Goal: Task Accomplishment & Management: Complete application form

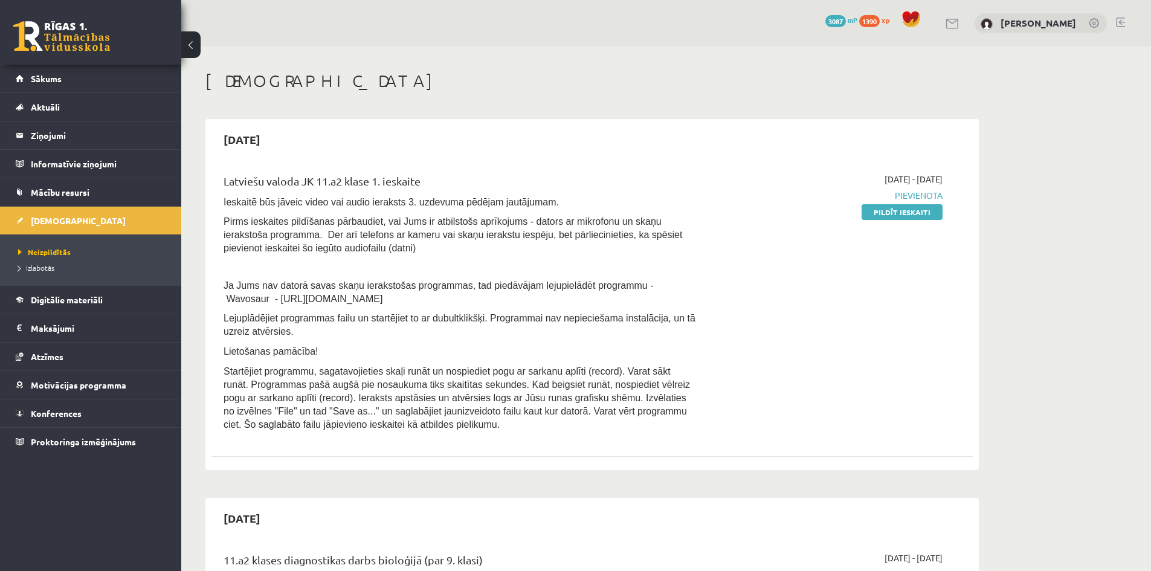
drag, startPoint x: 911, startPoint y: 205, endPoint x: 629, endPoint y: 58, distance: 317.8
click at [911, 205] on link "Pildīt ieskaiti" at bounding box center [901, 212] width 81 height 16
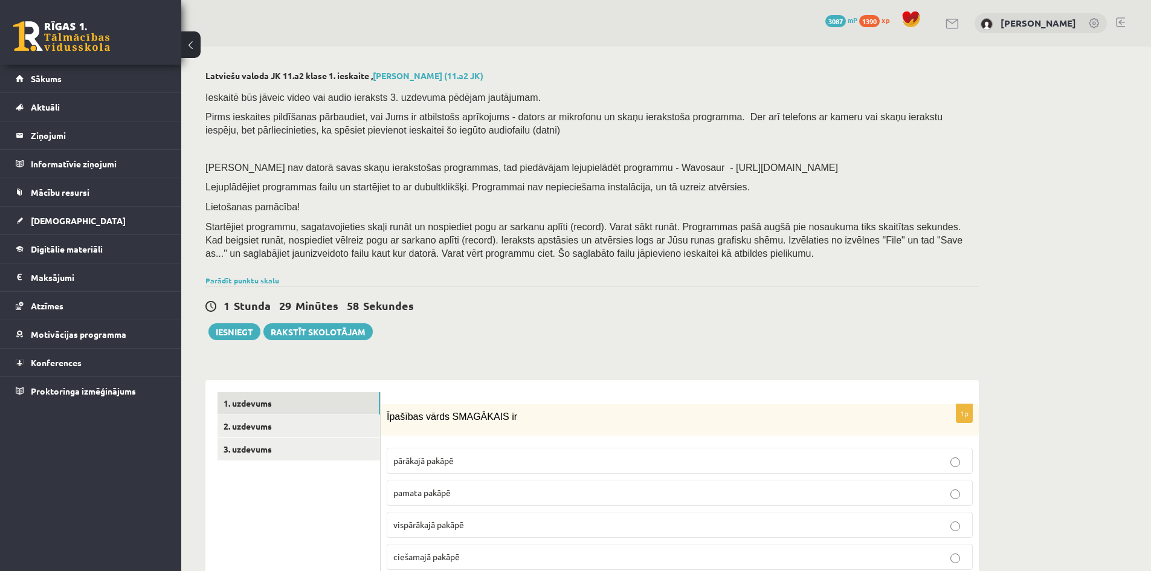
scroll to position [121, 0]
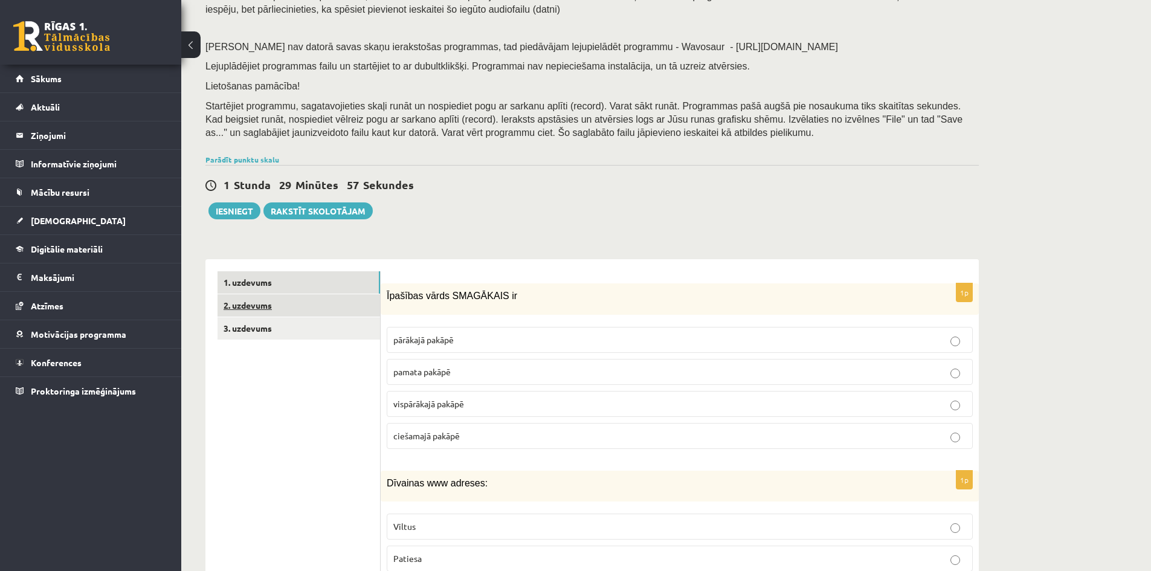
click at [268, 298] on link "2. uzdevums" at bounding box center [298, 305] width 162 height 22
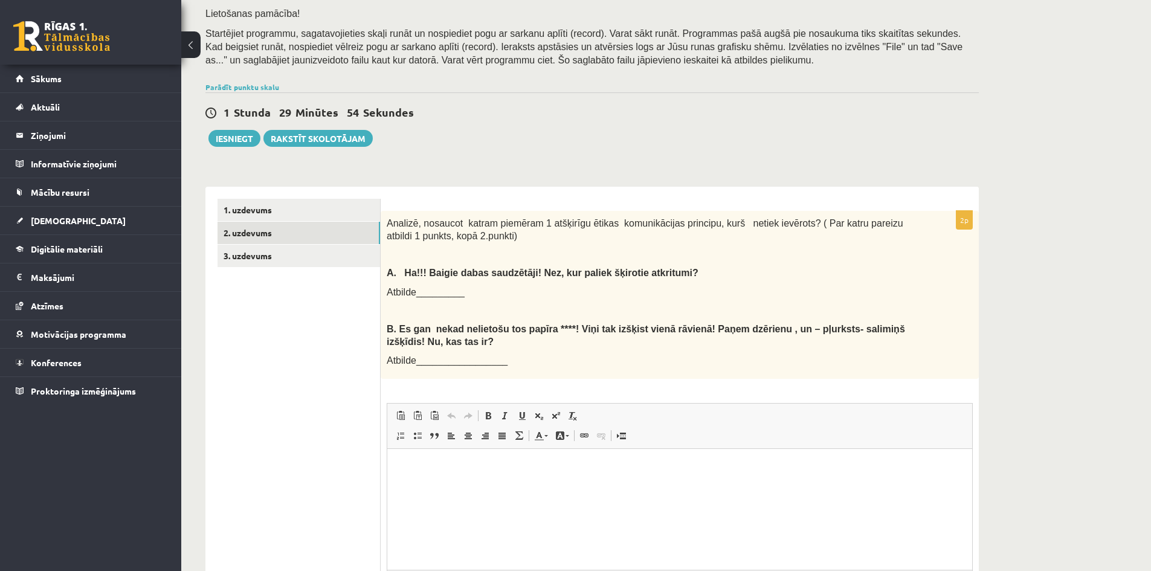
scroll to position [0, 0]
click at [314, 265] on link "3. uzdevums" at bounding box center [298, 256] width 162 height 22
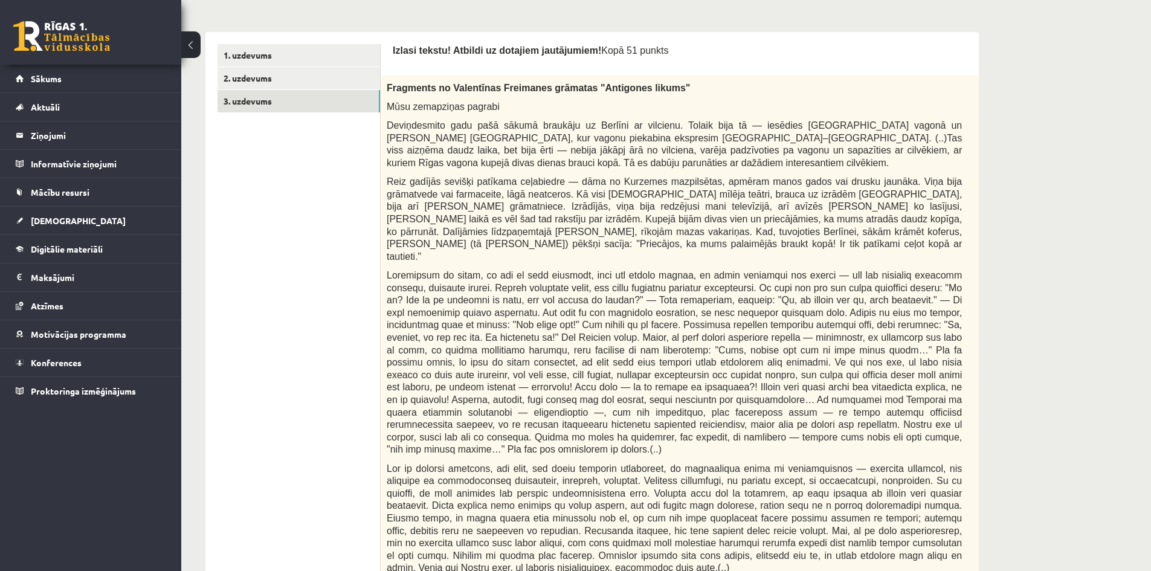
scroll to position [314, 0]
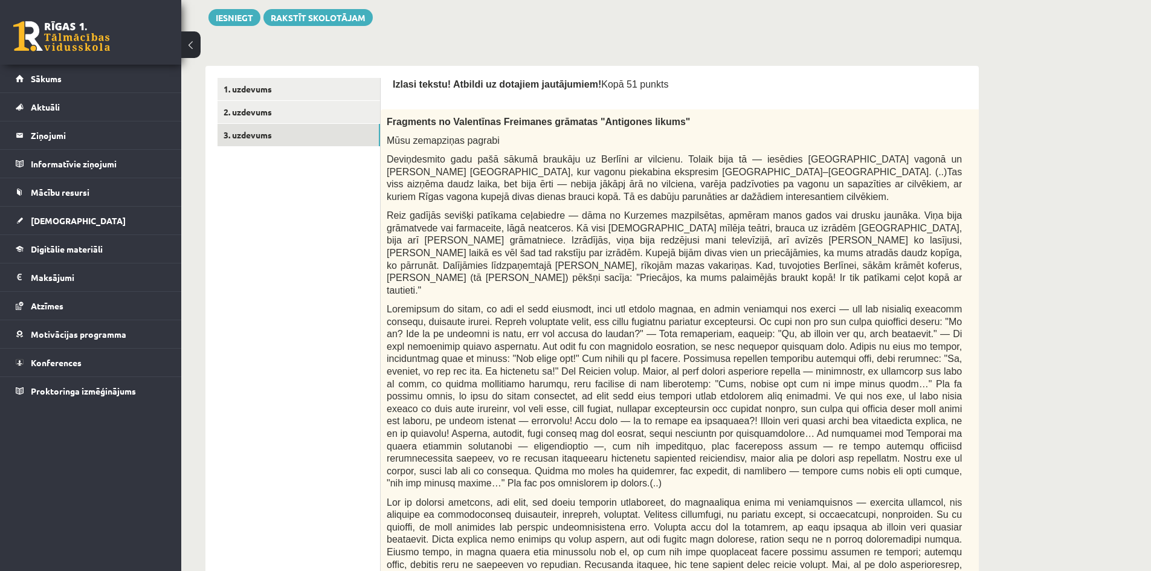
drag, startPoint x: 870, startPoint y: 116, endPoint x: 764, endPoint y: 118, distance: 106.3
click at [764, 118] on p "Fragments no Valentīnas Freimanes grāmatas "Antigones likums"" at bounding box center [674, 121] width 575 height 13
click at [277, 119] on link "2. uzdevums" at bounding box center [298, 112] width 162 height 22
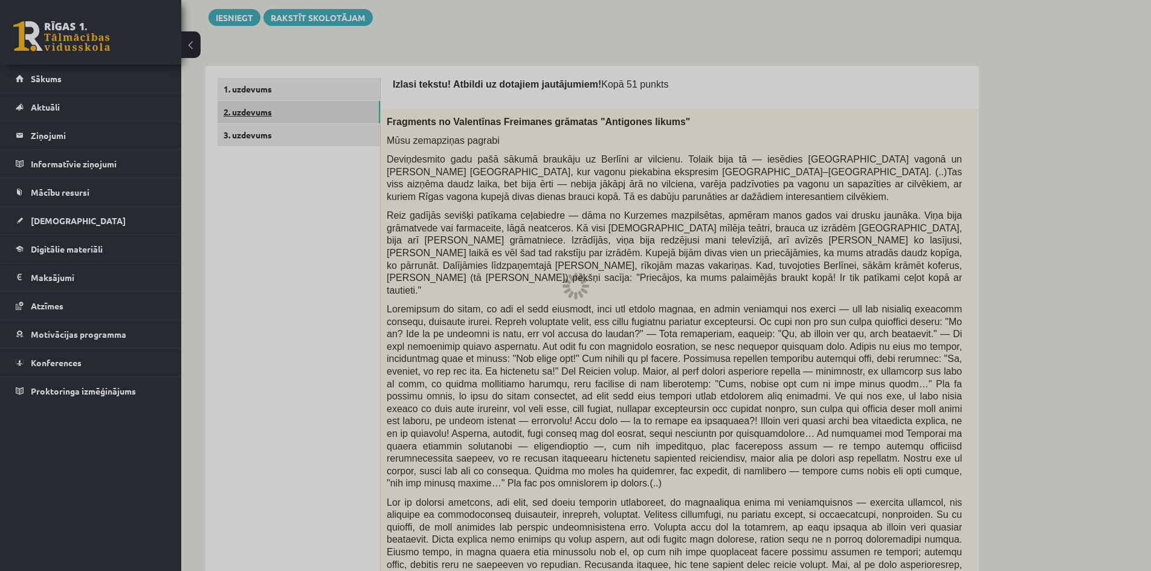
scroll to position [194, 0]
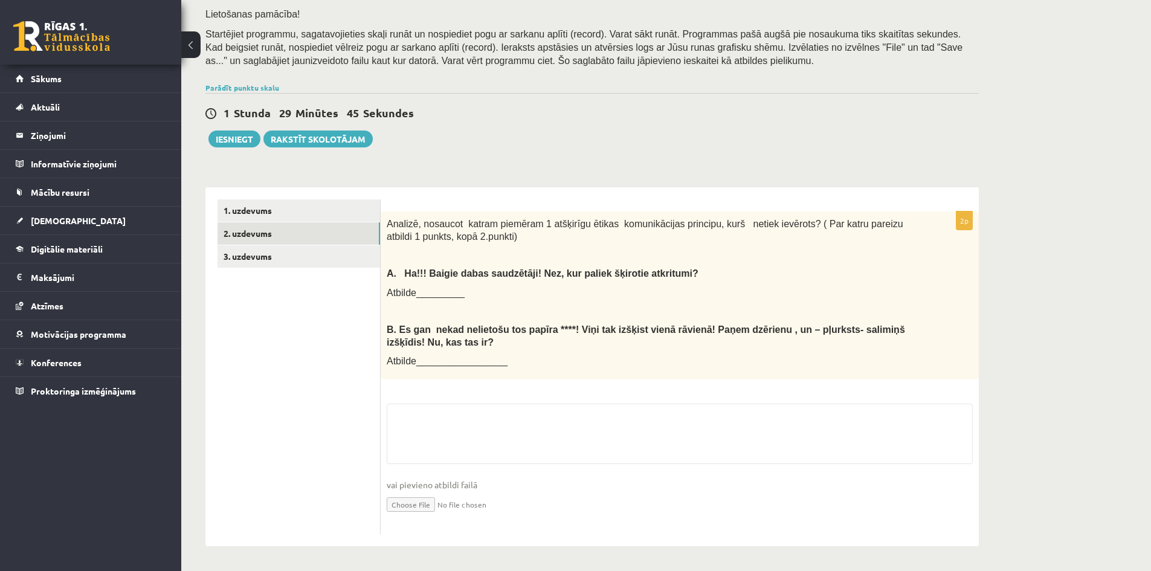
drag, startPoint x: 320, startPoint y: 268, endPoint x: 316, endPoint y: 260, distance: 8.9
click at [320, 268] on ul "1. uzdevums 2. uzdevums 3. uzdevums" at bounding box center [298, 366] width 163 height 335
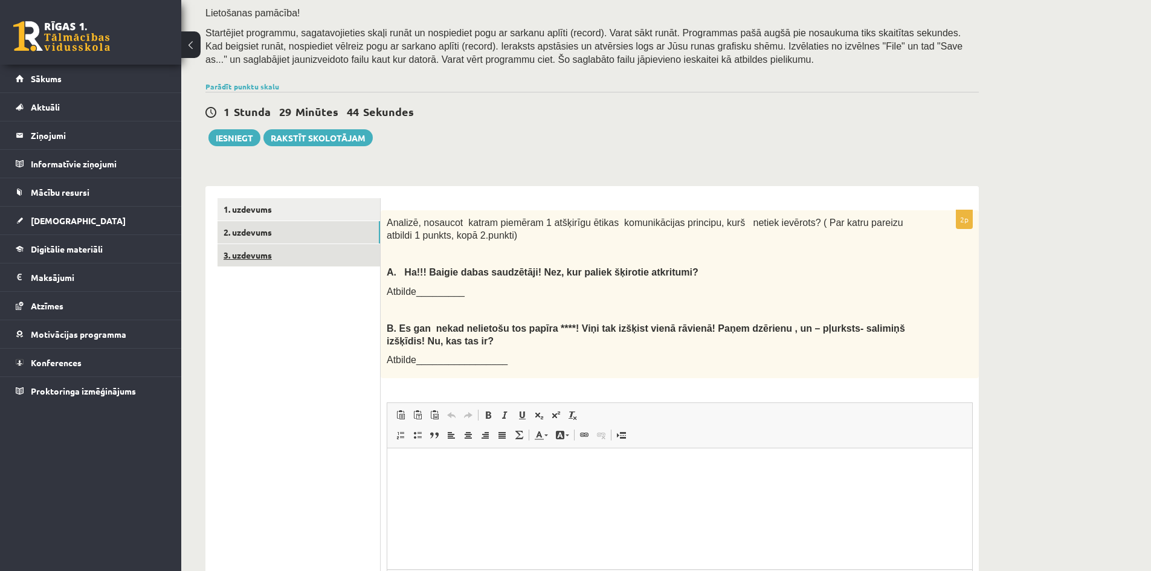
scroll to position [0, 0]
click at [314, 256] on link "3. uzdevums" at bounding box center [298, 255] width 162 height 22
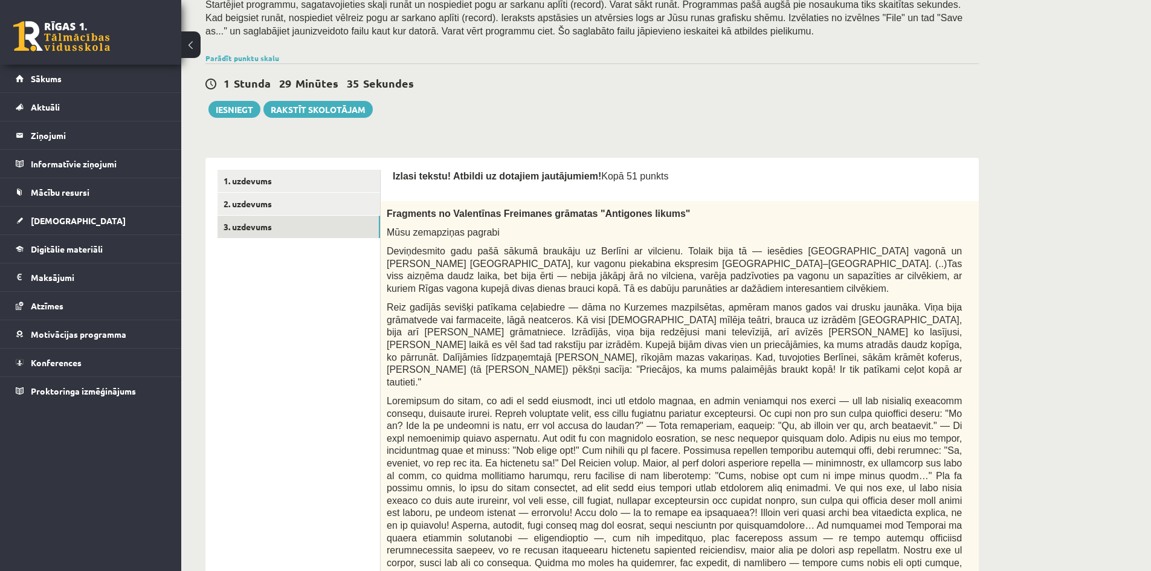
scroll to position [194, 0]
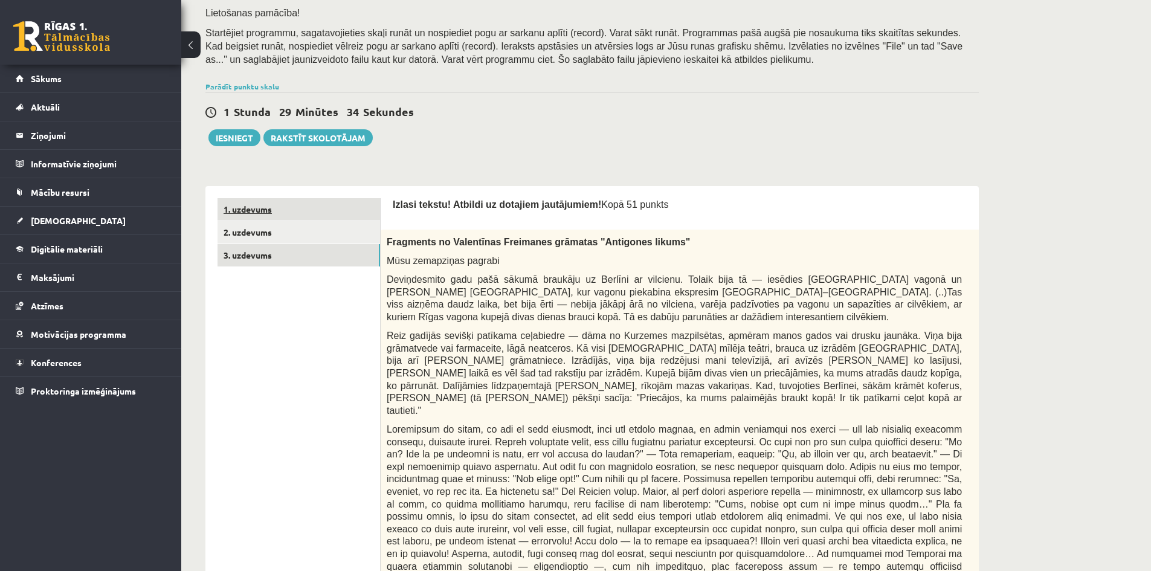
click at [343, 216] on link "1. uzdevums" at bounding box center [298, 209] width 162 height 22
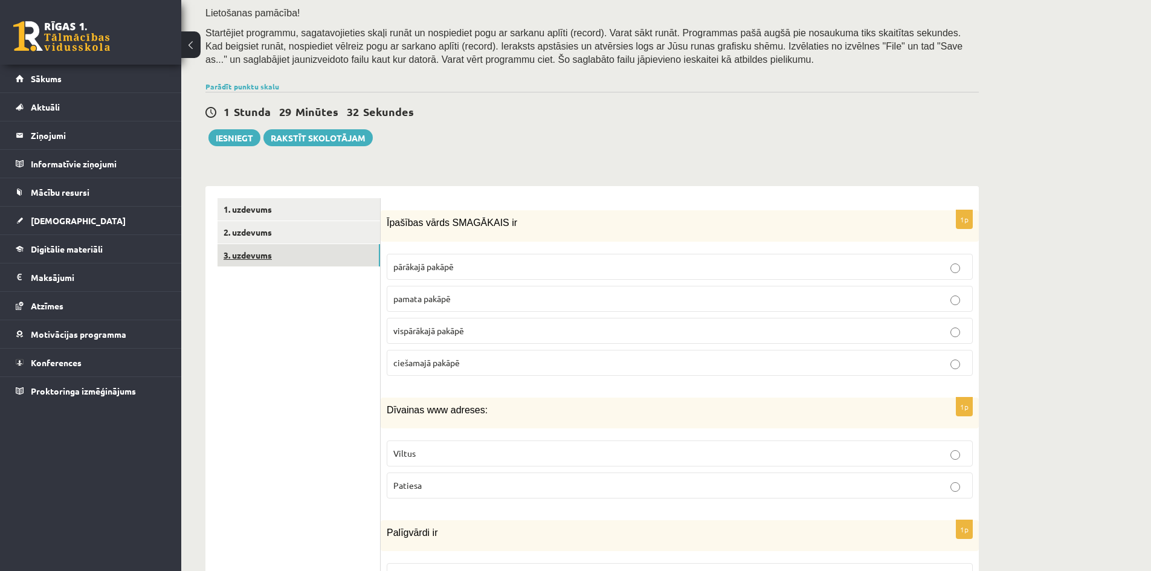
click at [325, 251] on link "3. uzdevums" at bounding box center [298, 255] width 162 height 22
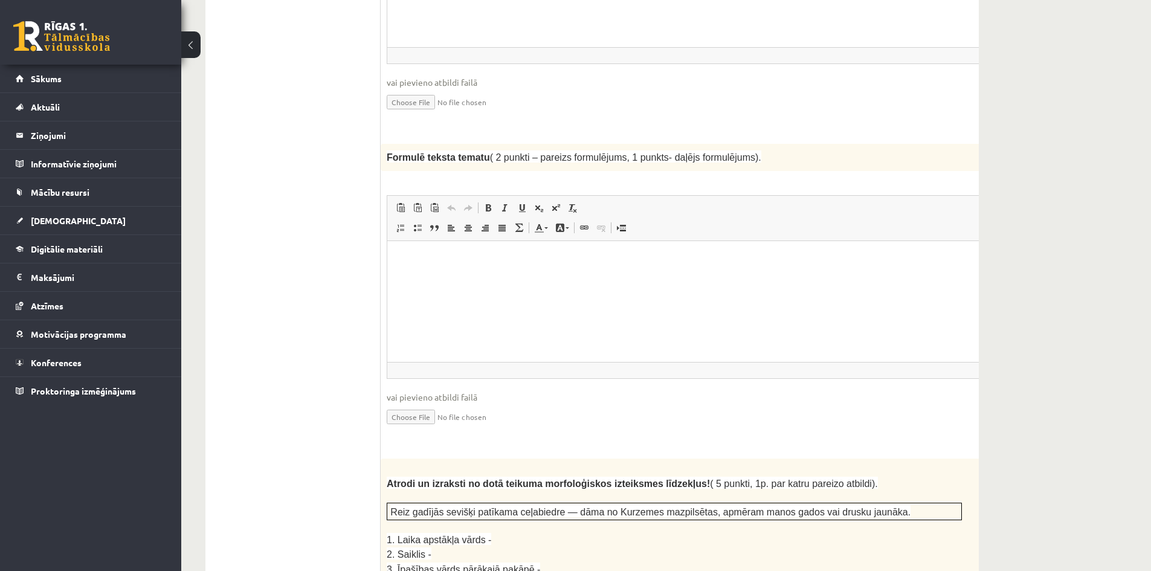
scroll to position [1342, 0]
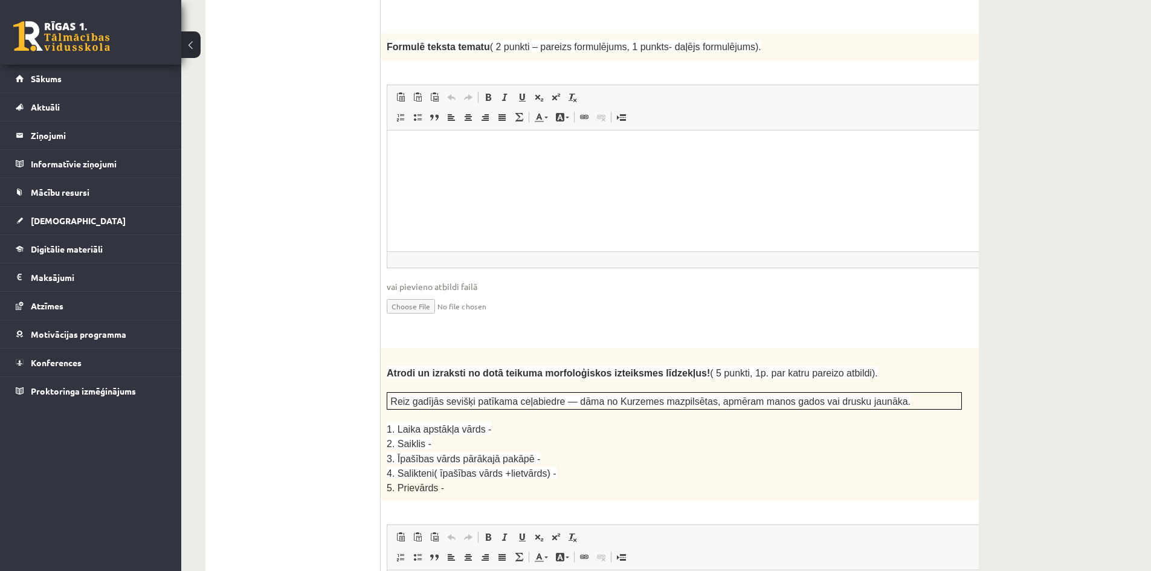
drag, startPoint x: 902, startPoint y: 390, endPoint x: 883, endPoint y: 394, distance: 20.5
click at [883, 436] on p "2. Saiklis -" at bounding box center [674, 443] width 575 height 14
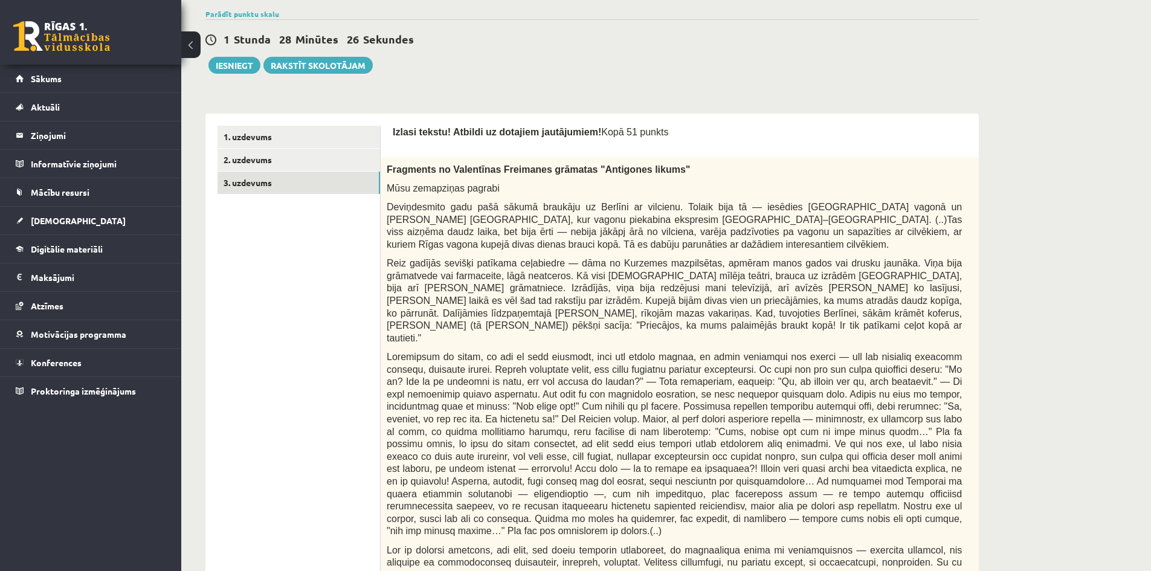
scroll to position [254, 0]
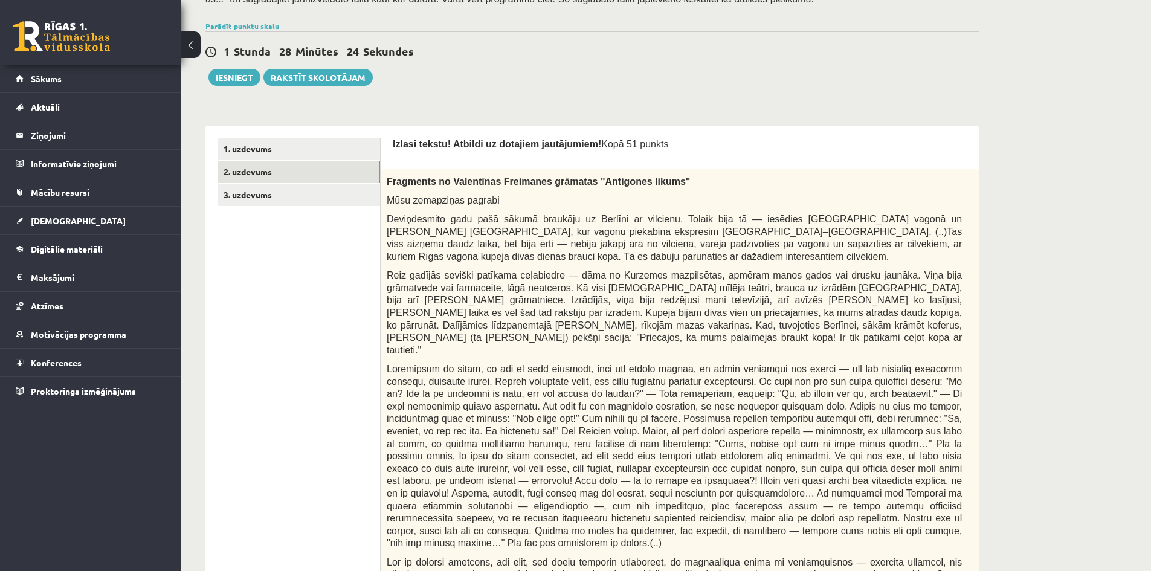
click at [327, 169] on link "2. uzdevums" at bounding box center [298, 172] width 162 height 22
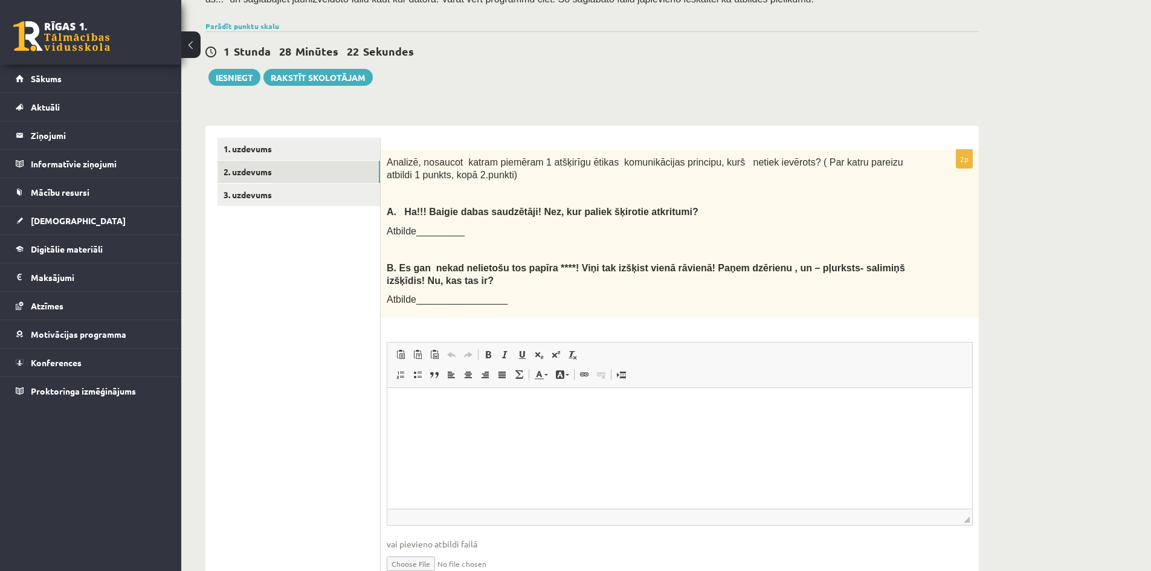
scroll to position [0, 0]
click at [338, 196] on link "3. uzdevums" at bounding box center [298, 195] width 162 height 22
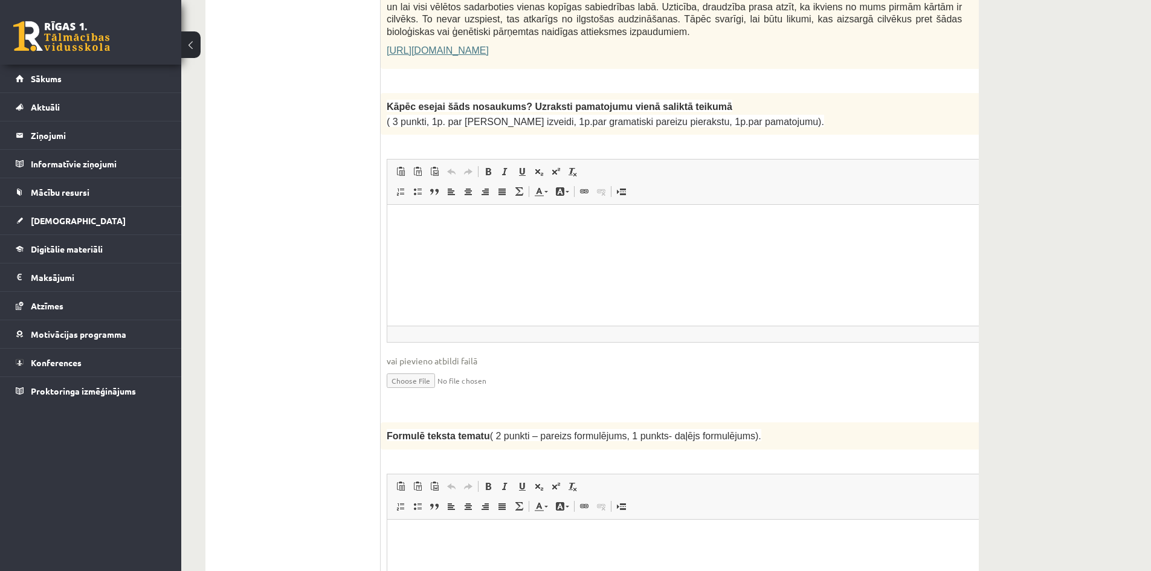
scroll to position [877, 0]
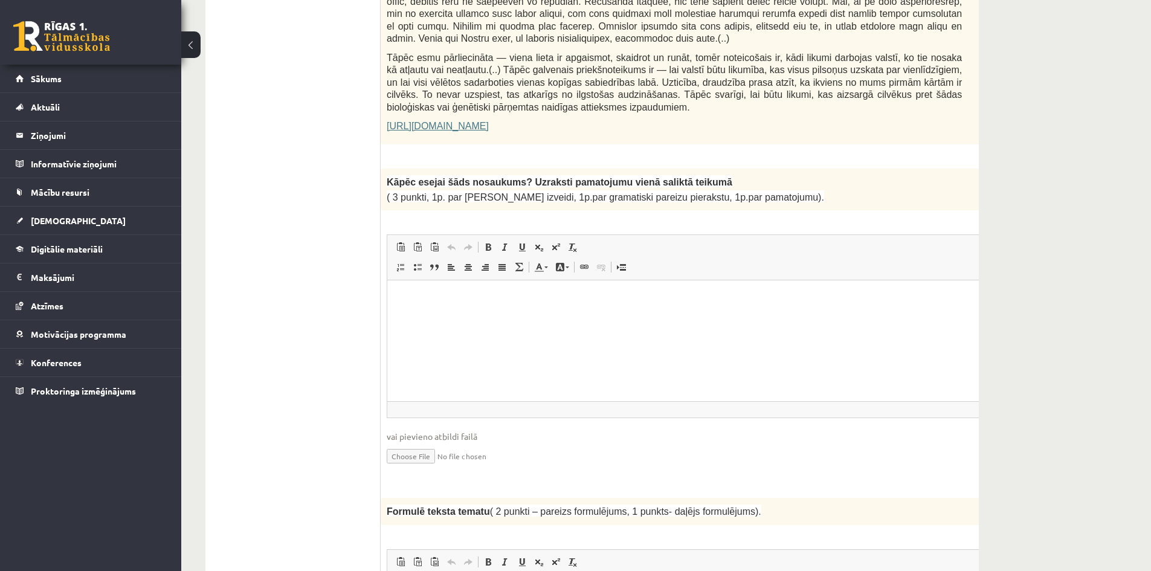
click at [832, 317] on html at bounding box center [704, 298] width 634 height 37
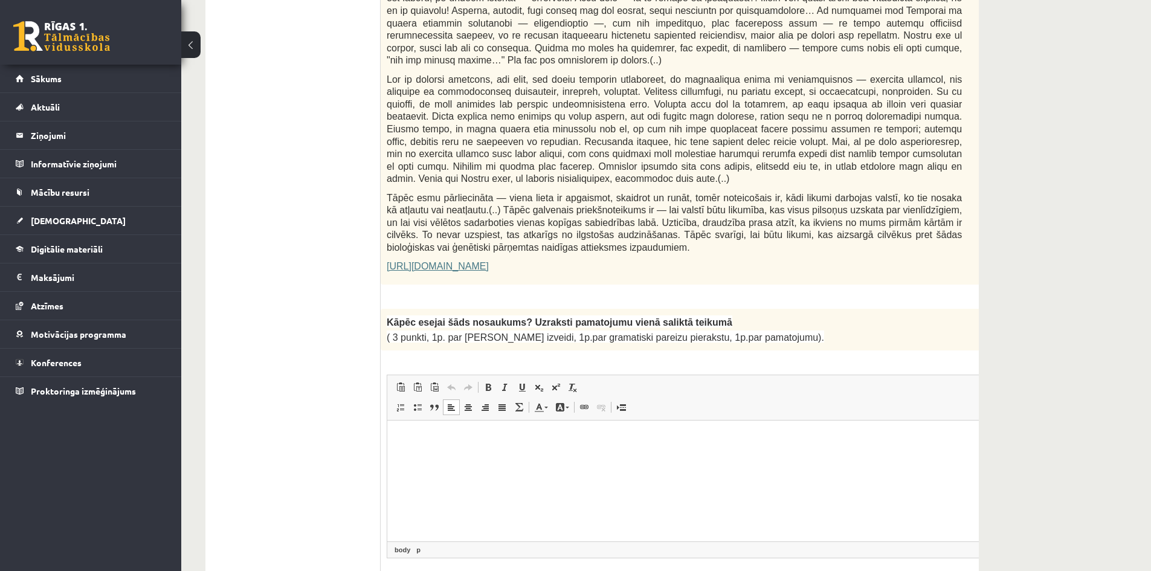
scroll to position [938, 0]
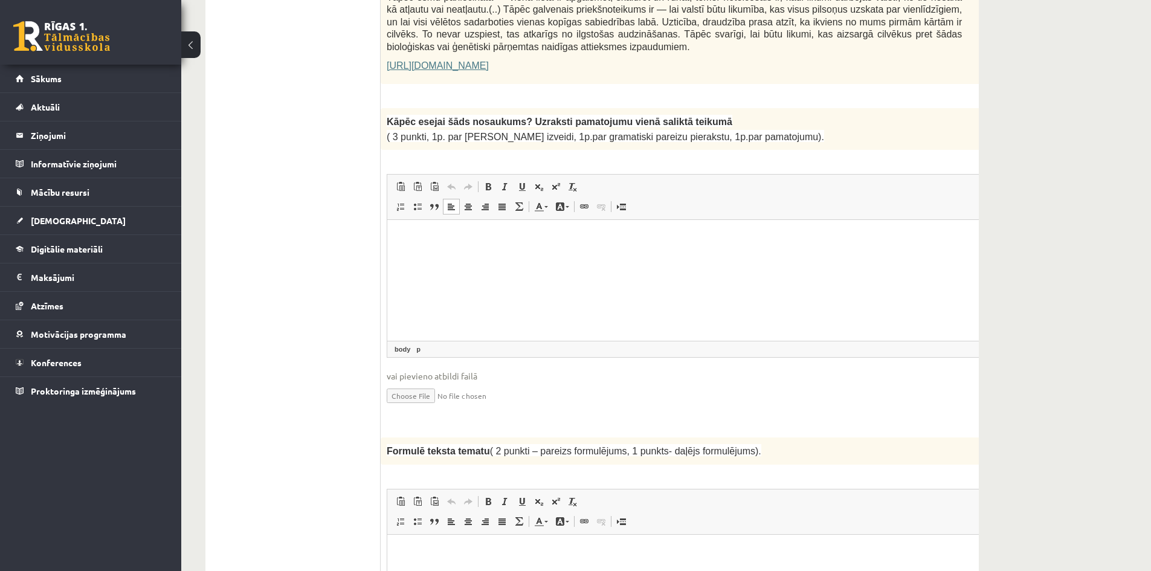
click at [619, 257] on html at bounding box center [704, 238] width 634 height 37
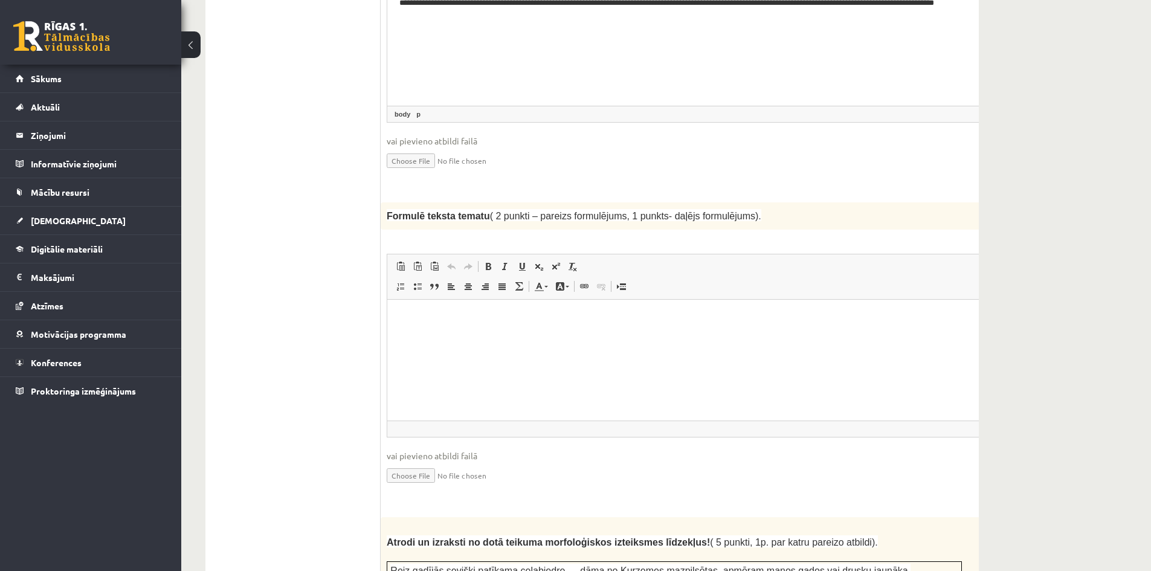
scroll to position [1179, 0]
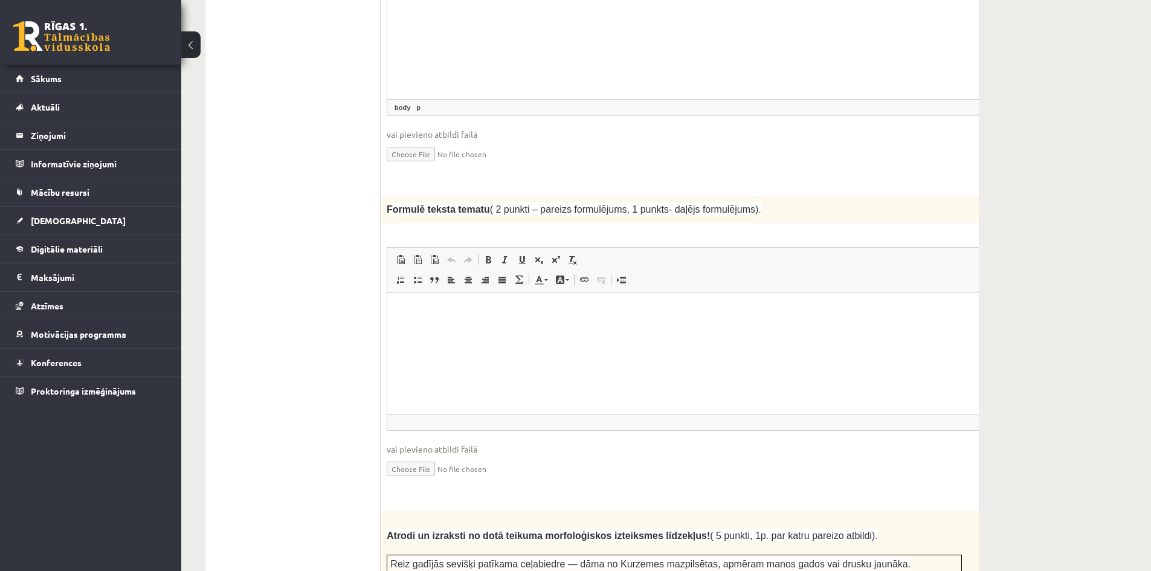
click at [523, 329] on html at bounding box center [704, 310] width 634 height 37
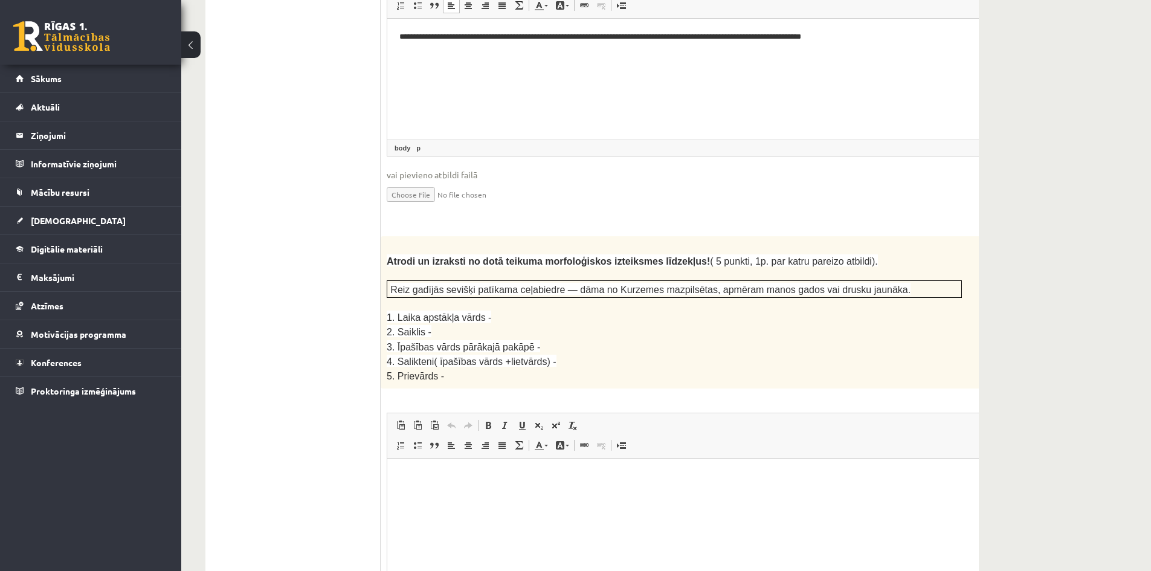
scroll to position [1481, 0]
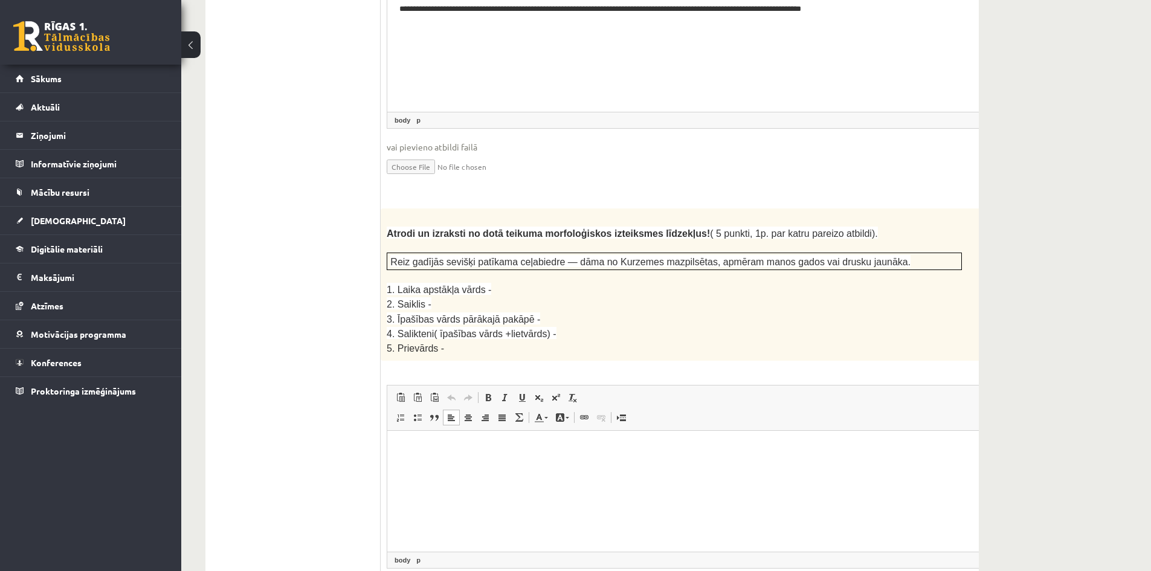
click at [649, 467] on html at bounding box center [704, 448] width 634 height 37
click at [440, 467] on html at bounding box center [704, 448] width 634 height 37
click at [498, 500] on html "******* ****** *******" at bounding box center [704, 468] width 634 height 77
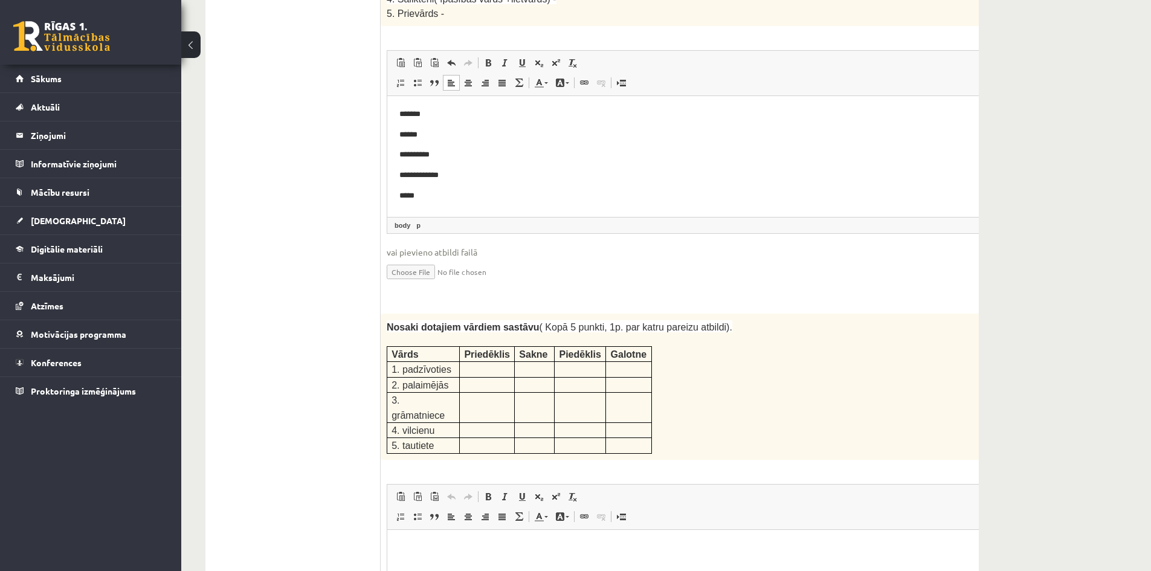
scroll to position [1844, 0]
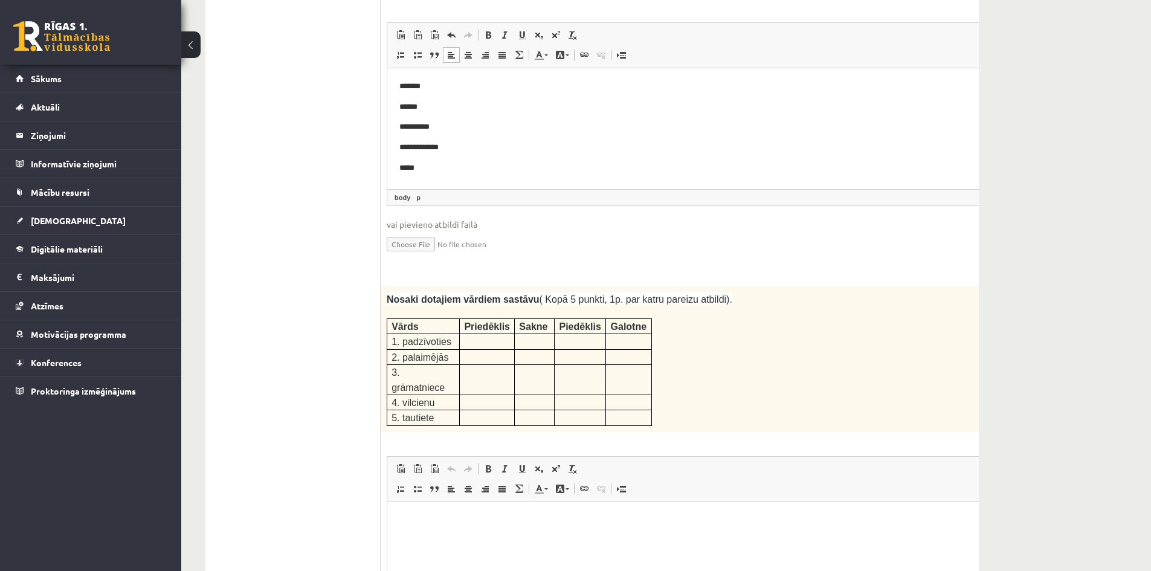
drag, startPoint x: 738, startPoint y: 585, endPoint x: 744, endPoint y: 565, distance: 21.4
click at [738, 538] on html at bounding box center [704, 519] width 634 height 37
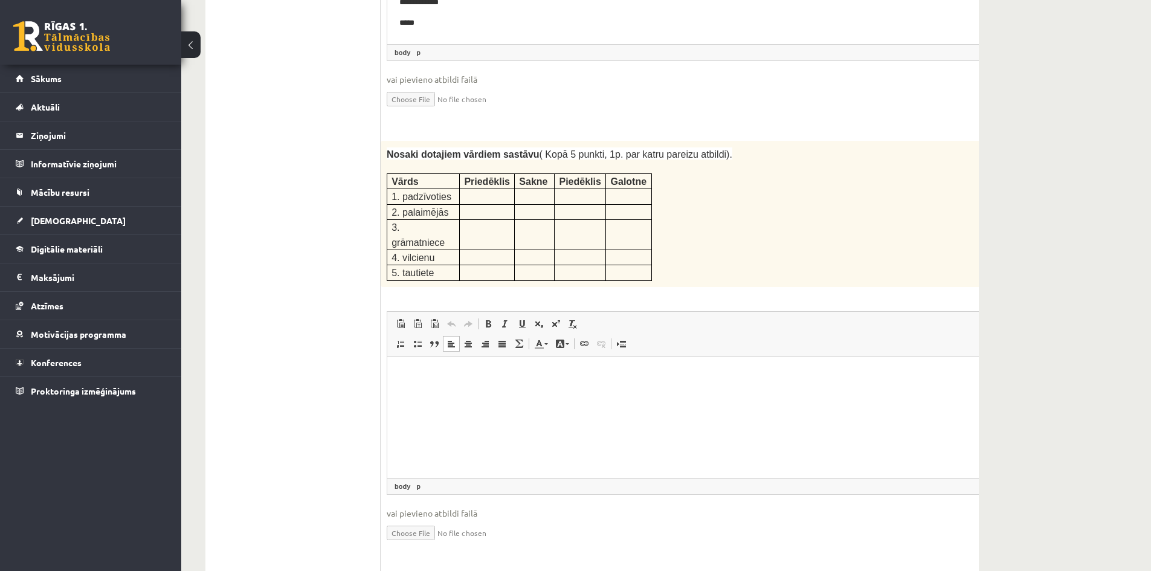
scroll to position [2004, 0]
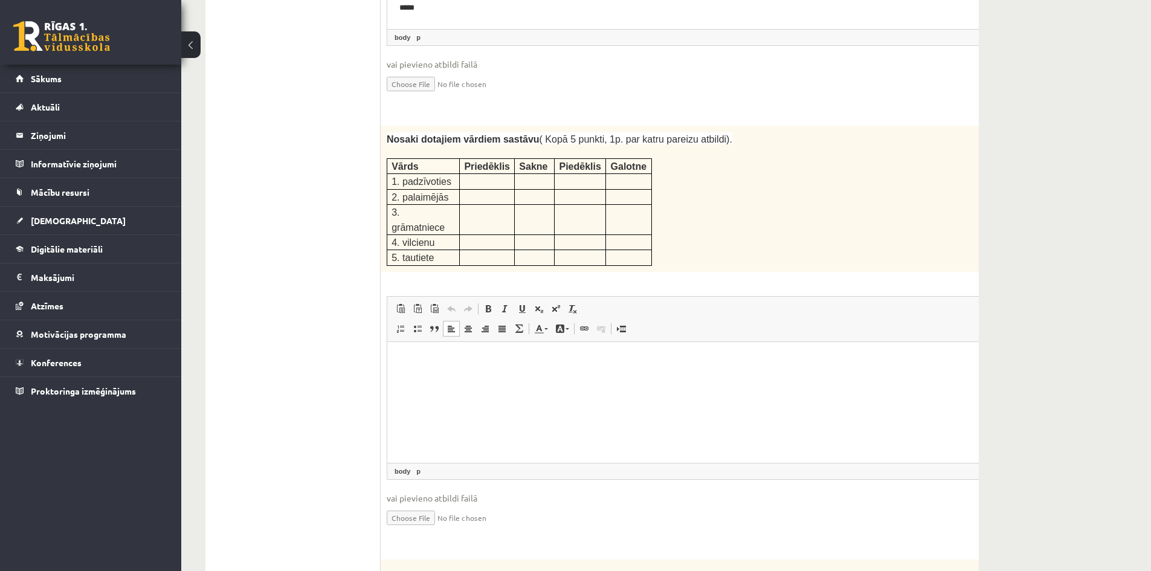
click at [774, 378] on html at bounding box center [704, 359] width 634 height 37
click at [781, 378] on html at bounding box center [704, 359] width 634 height 37
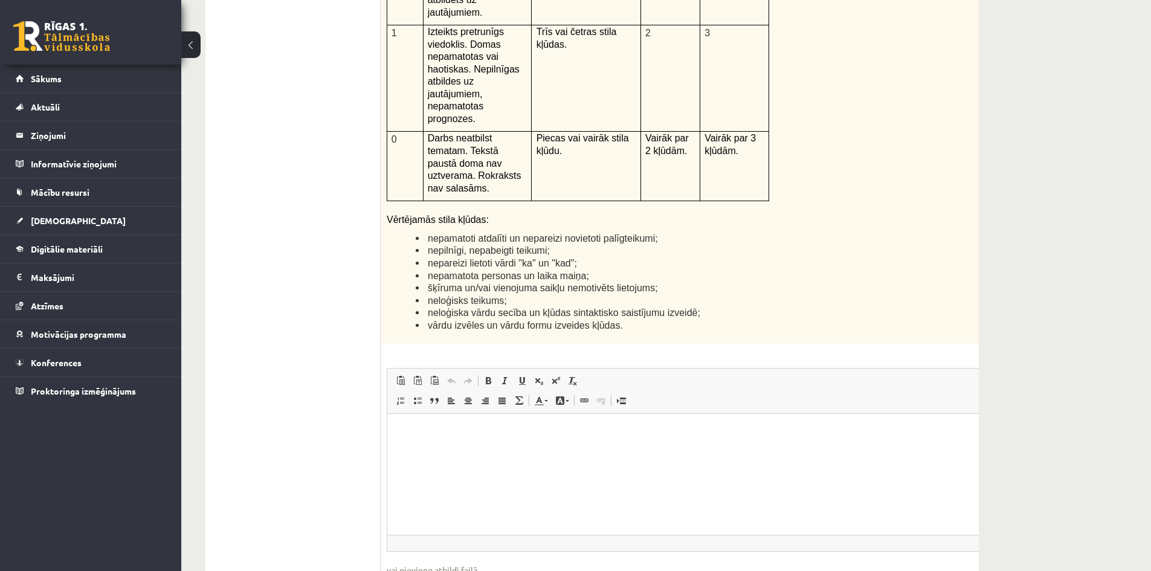
scroll to position [2849, 0]
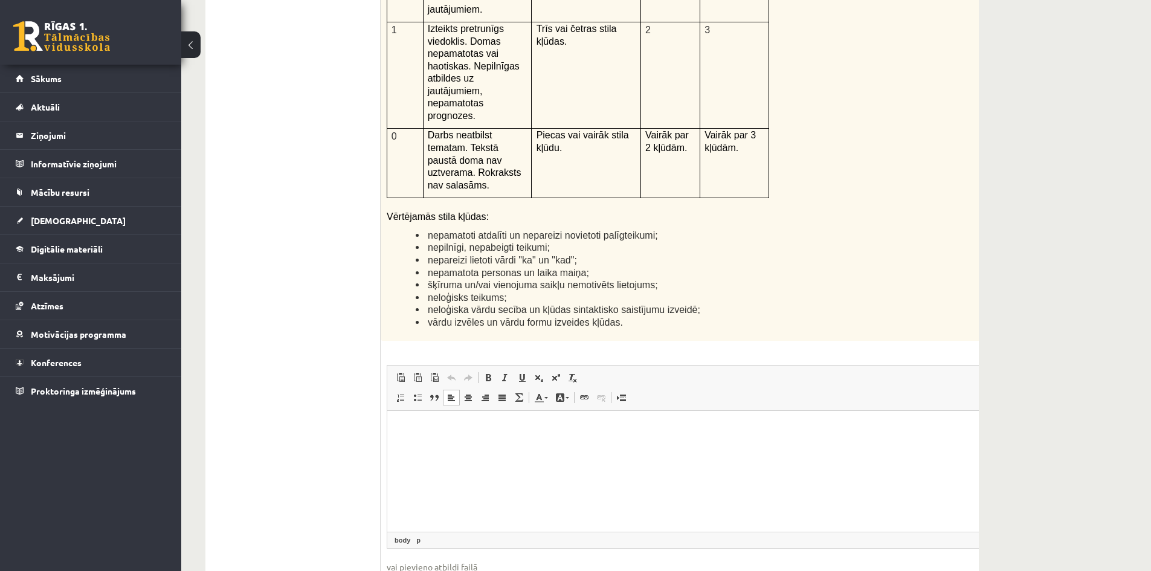
click at [587, 448] on html at bounding box center [704, 429] width 634 height 37
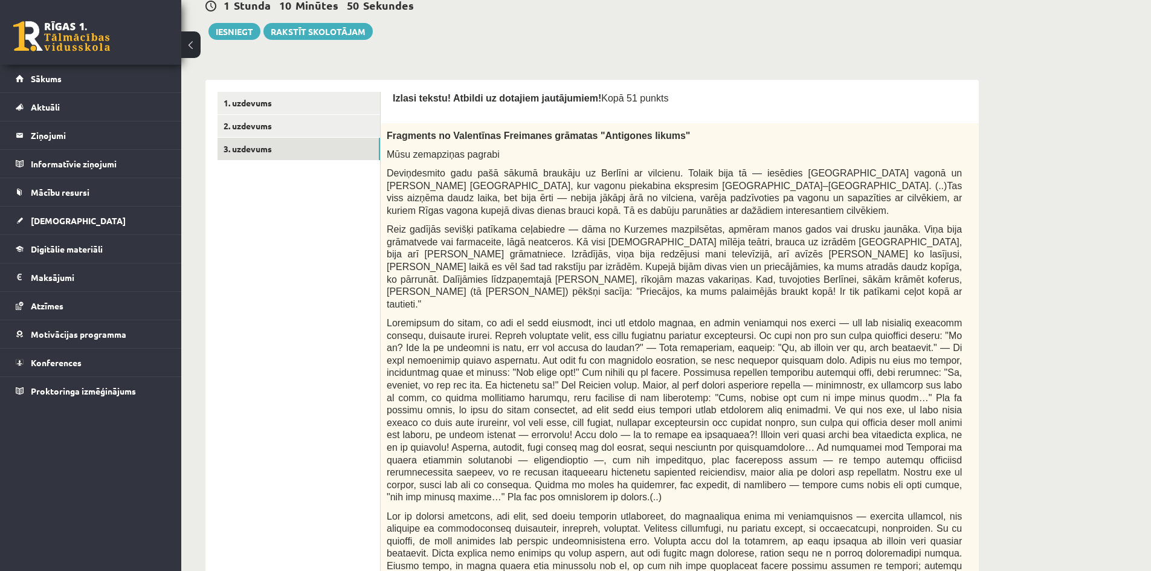
scroll to position [131, 0]
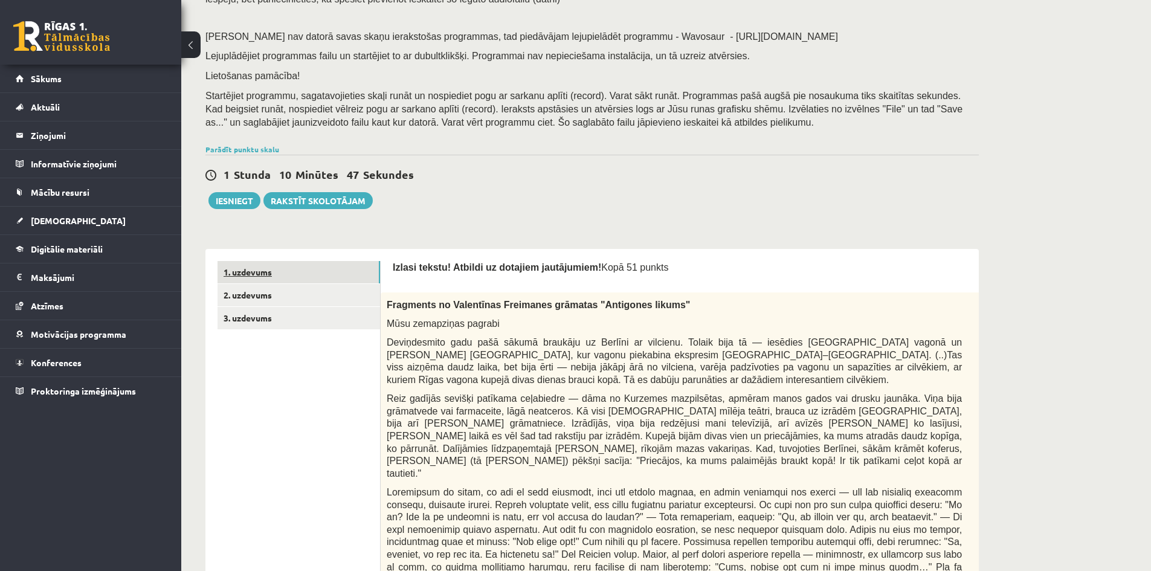
click at [325, 274] on link "1. uzdevums" at bounding box center [298, 272] width 162 height 22
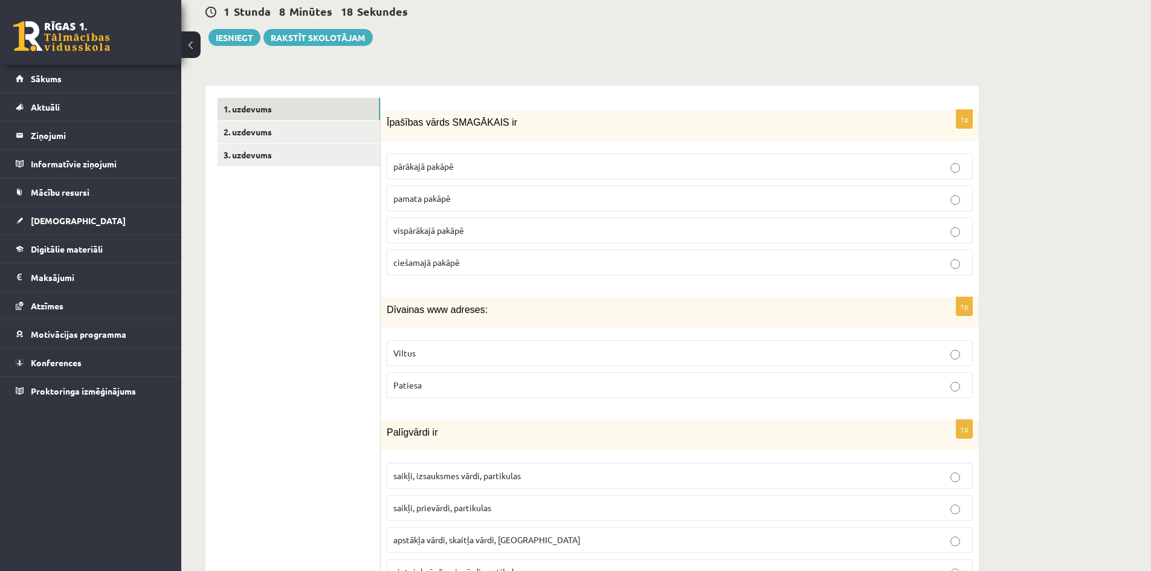
scroll to position [362, 0]
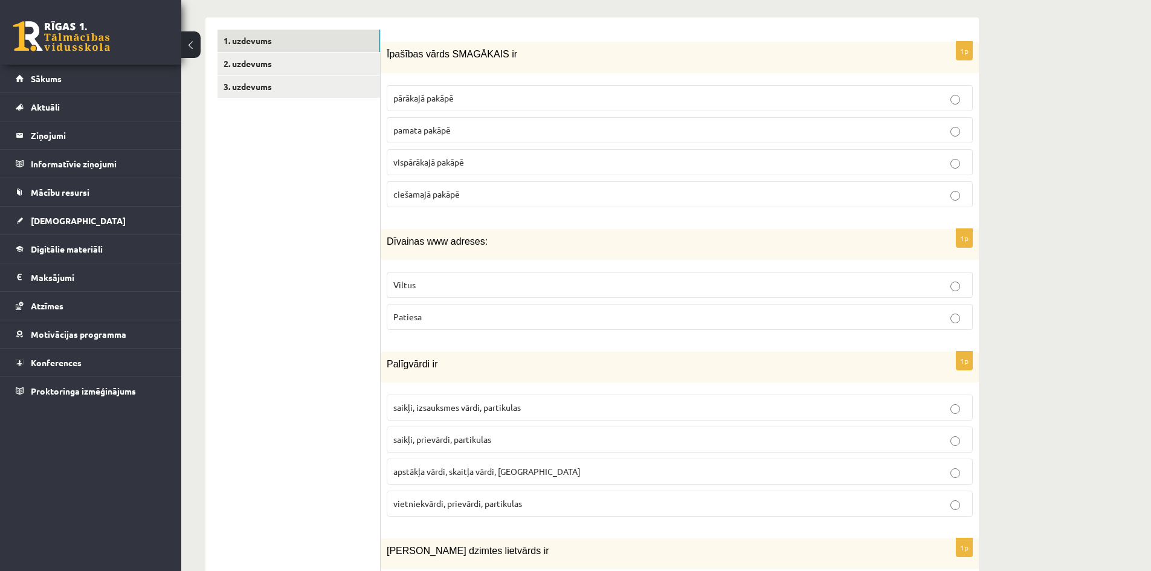
click at [921, 182] on fieldset "pārākajā pakāpē pamata pakāpē vispārākajā pakāpē ciešamajā pakāpē" at bounding box center [680, 145] width 586 height 132
click at [915, 153] on label "vispārākajā pakāpē" at bounding box center [680, 162] width 586 height 26
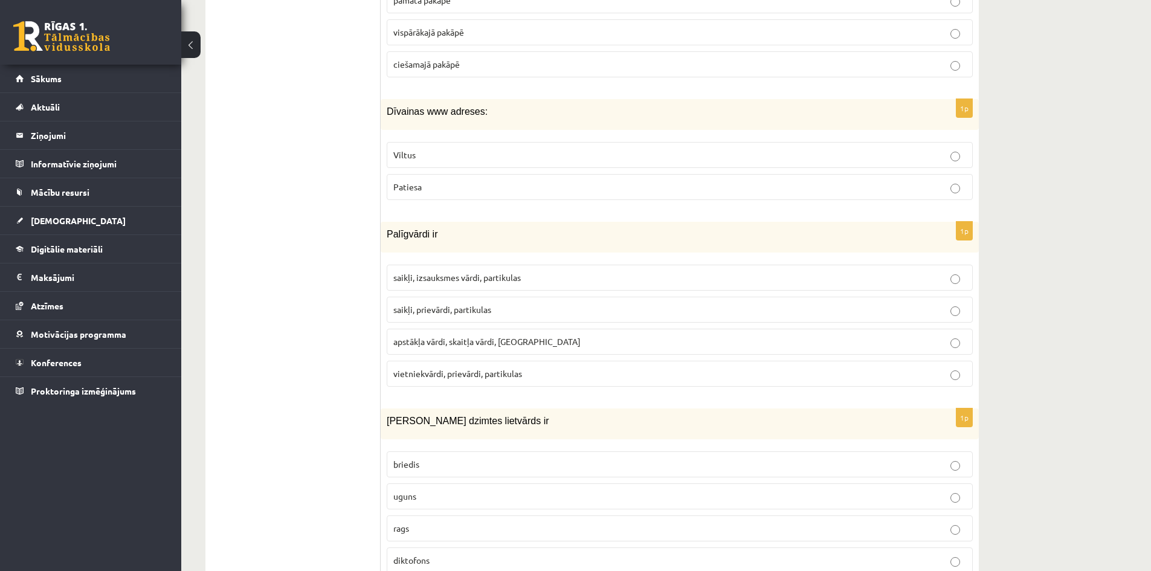
scroll to position [544, 0]
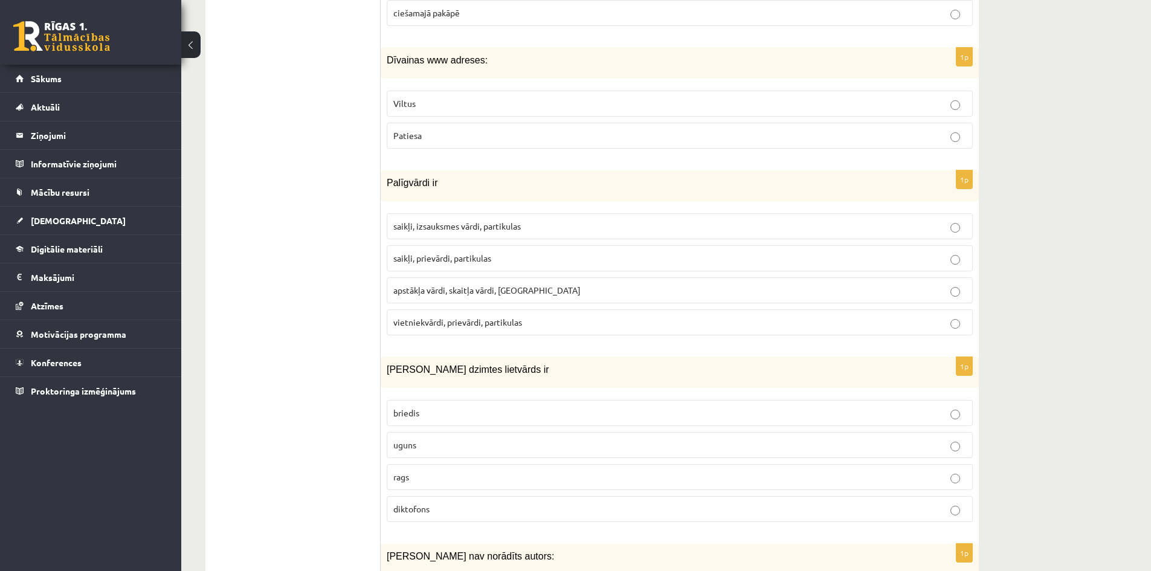
click at [565, 77] on div "Dīvainas www adreses:" at bounding box center [680, 63] width 598 height 31
click at [562, 103] on p "Viltus" at bounding box center [679, 103] width 573 height 13
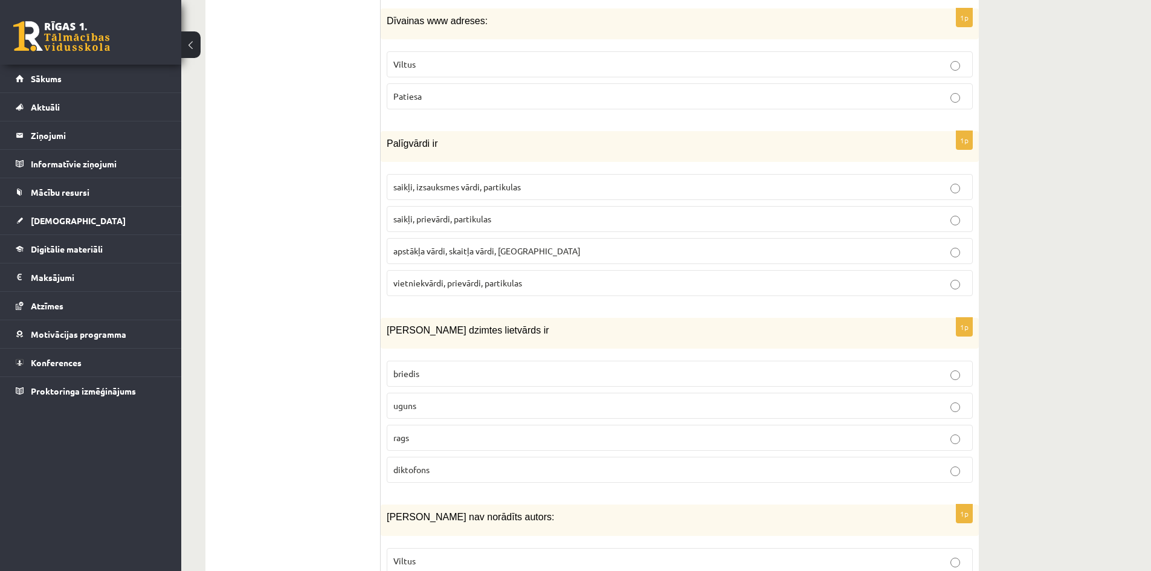
scroll to position [604, 0]
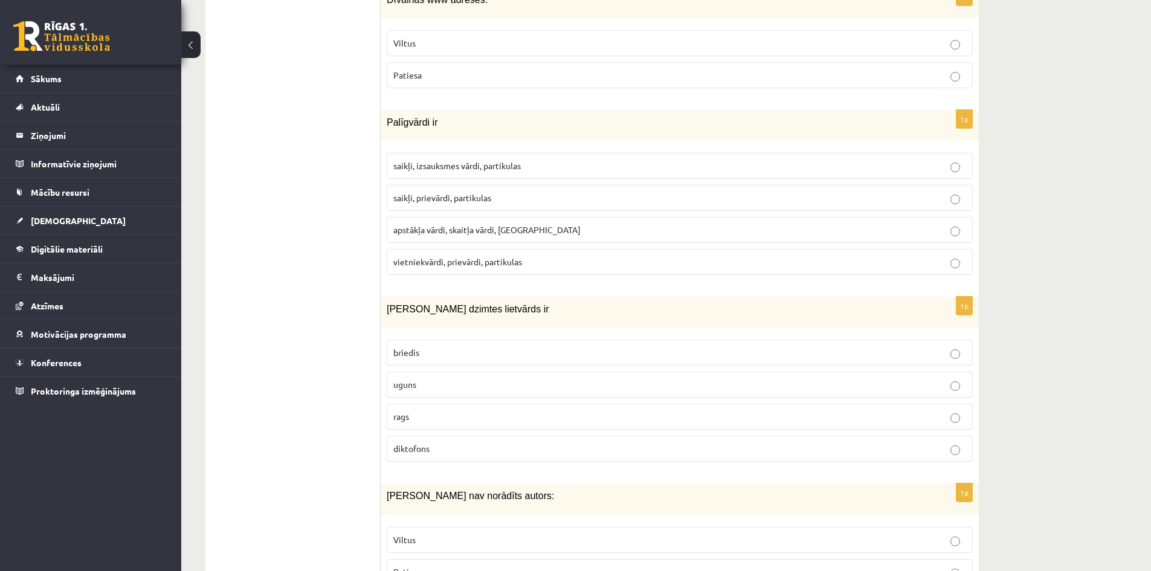
click at [512, 196] on p "saikļi, prievārdi, partikulas" at bounding box center [679, 197] width 573 height 13
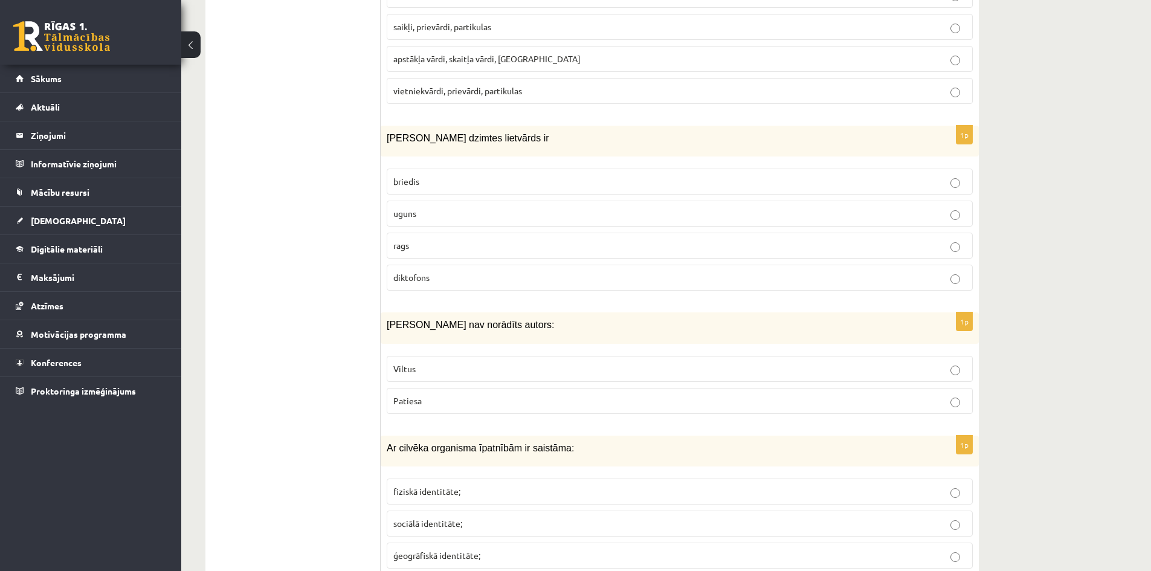
scroll to position [785, 0]
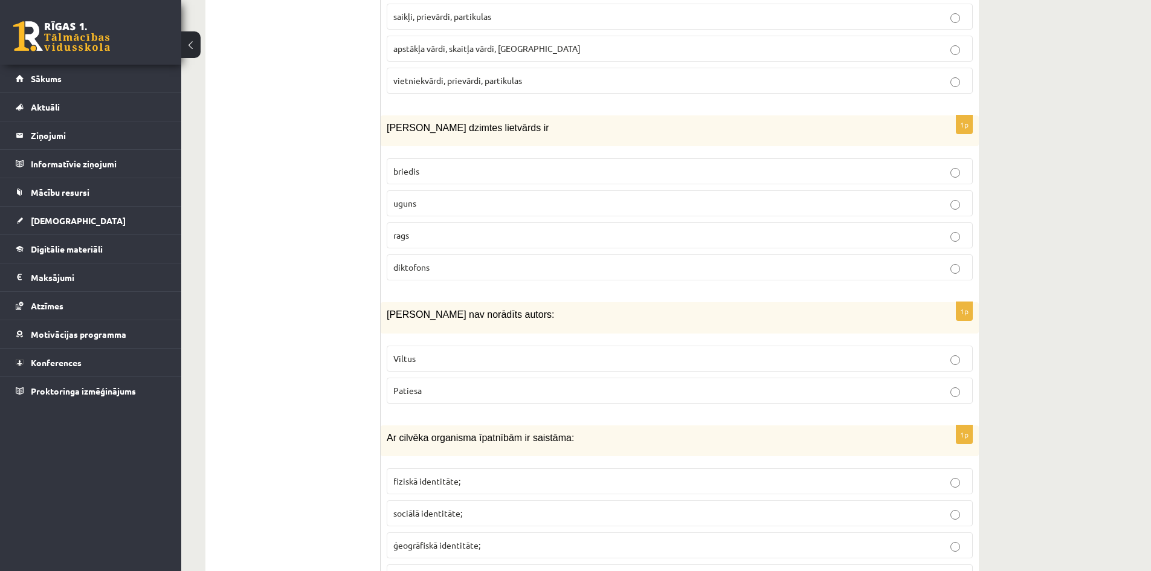
click at [512, 196] on label "uguns" at bounding box center [680, 203] width 586 height 26
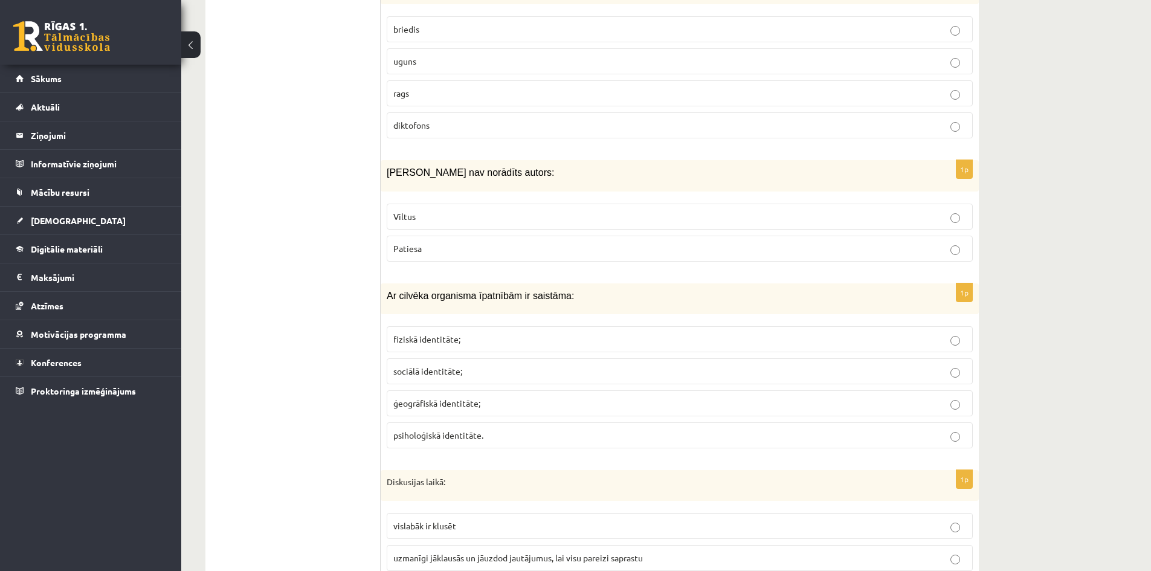
scroll to position [967, 0]
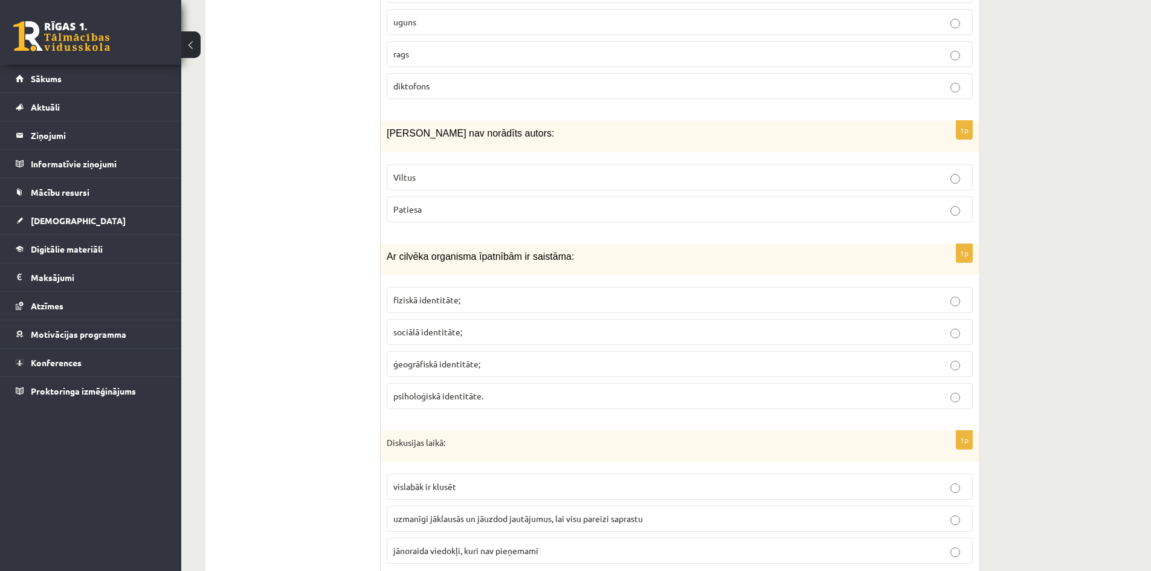
click at [508, 188] on label "Viltus" at bounding box center [680, 177] width 586 height 26
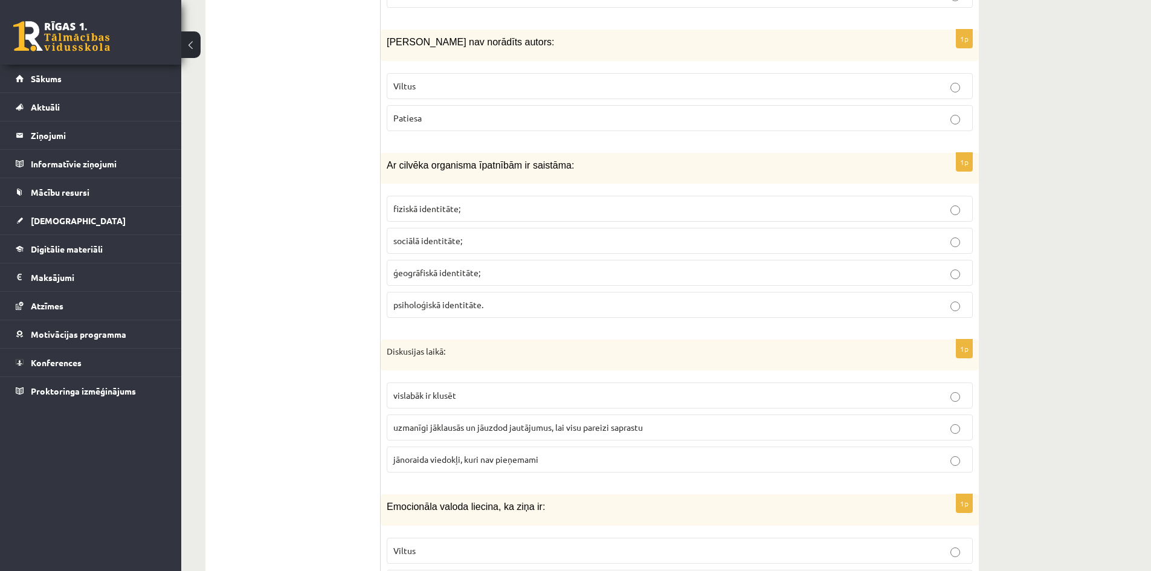
scroll to position [1087, 0]
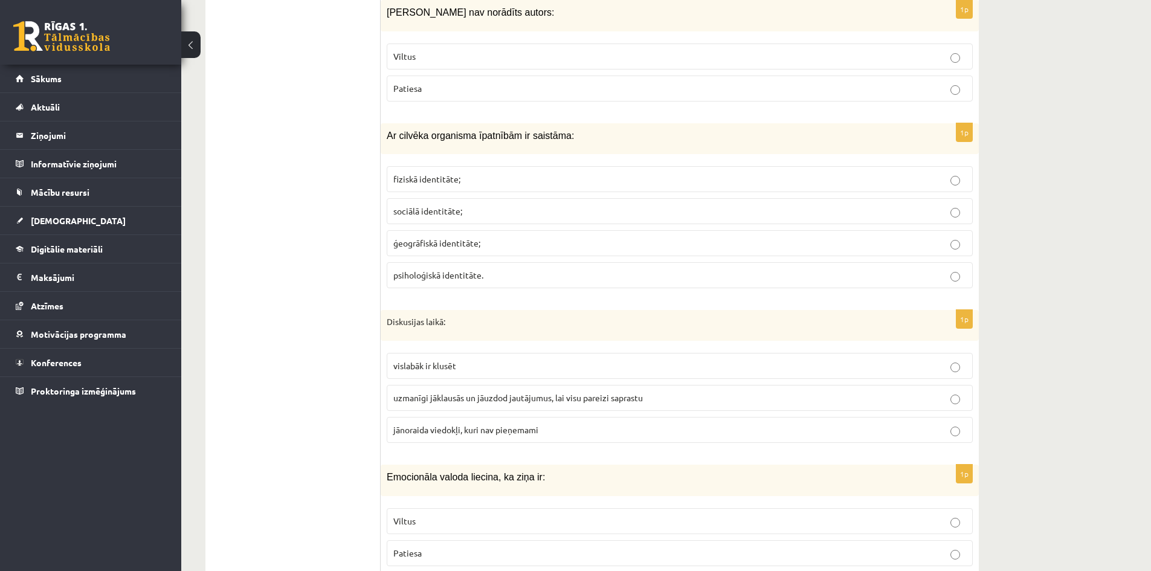
click at [480, 177] on p "fiziskā identitāte;" at bounding box center [679, 179] width 573 height 13
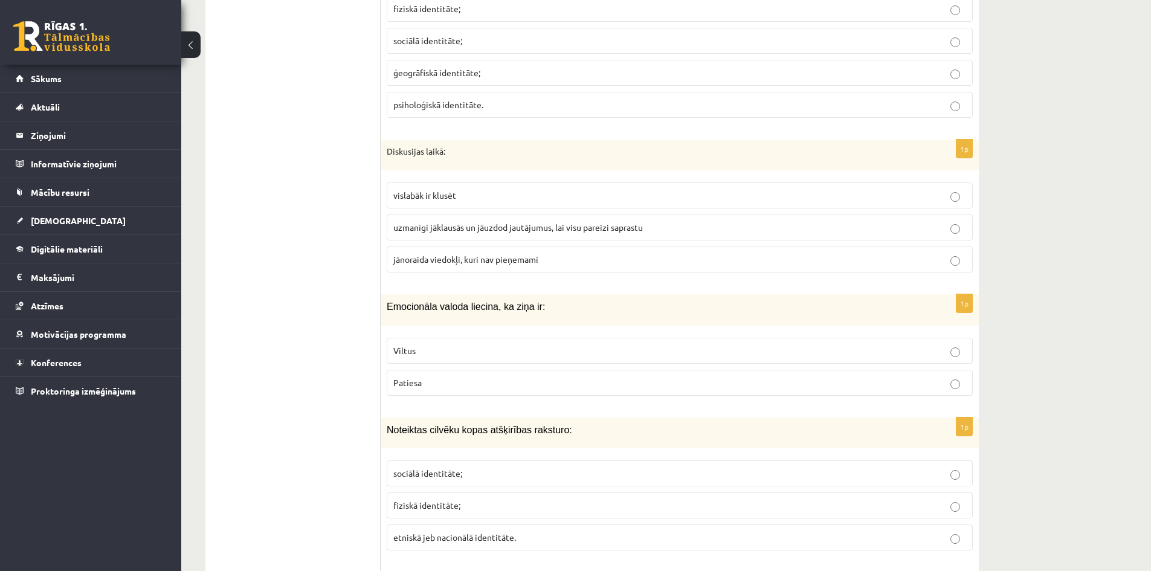
scroll to position [1269, 0]
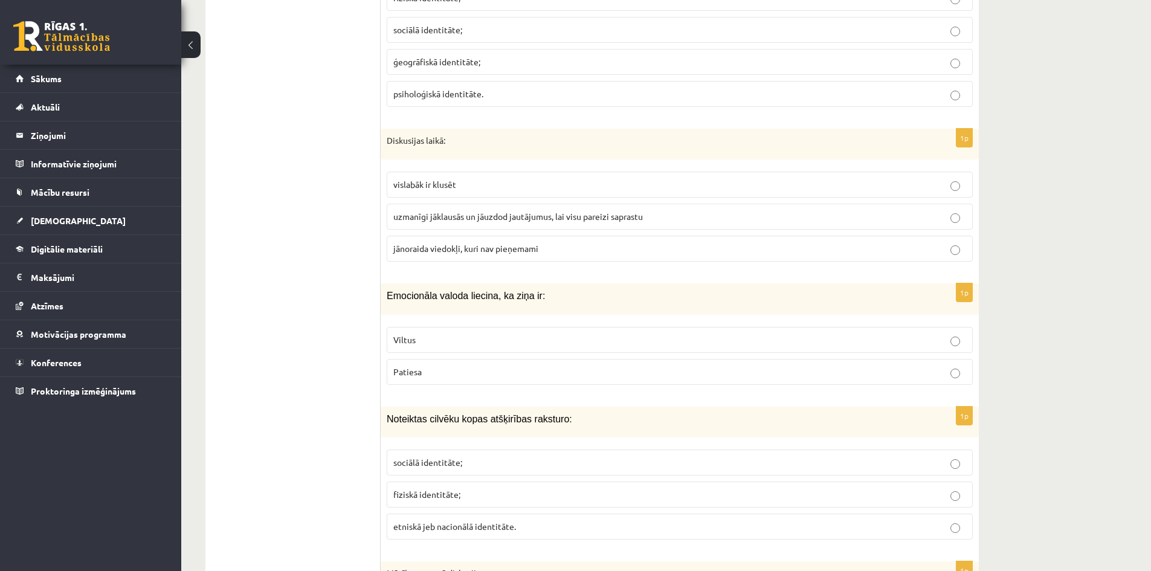
click at [484, 212] on span "uzmanīgi jāklausās un jāuzdod jautājumus, lai visu pareizi saprastu" at bounding box center [517, 216] width 249 height 11
click at [479, 342] on p "Viltus" at bounding box center [679, 339] width 573 height 13
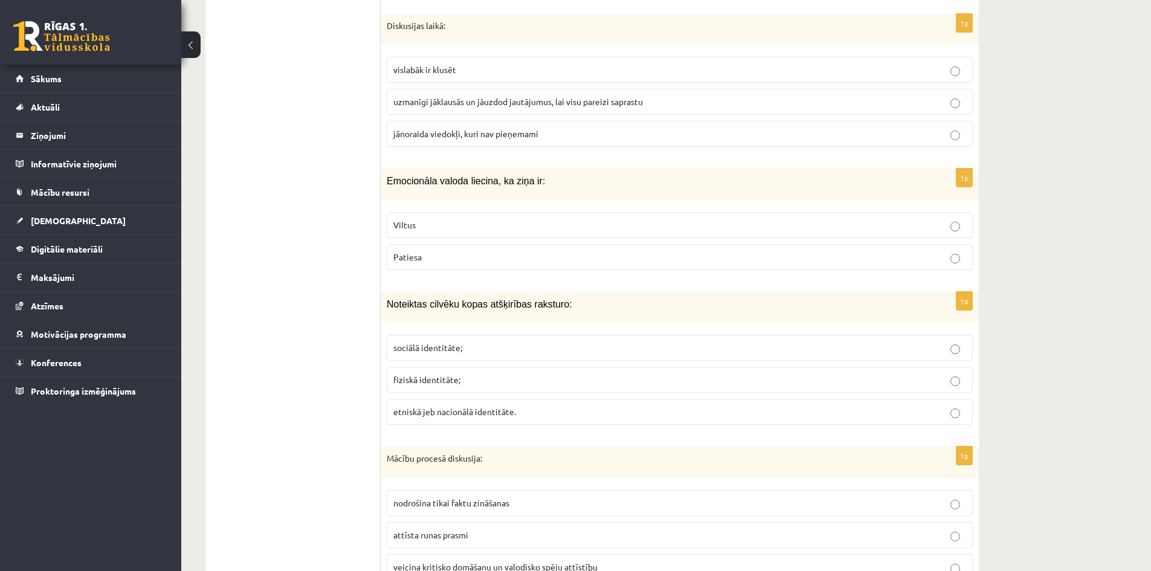
scroll to position [1450, 0]
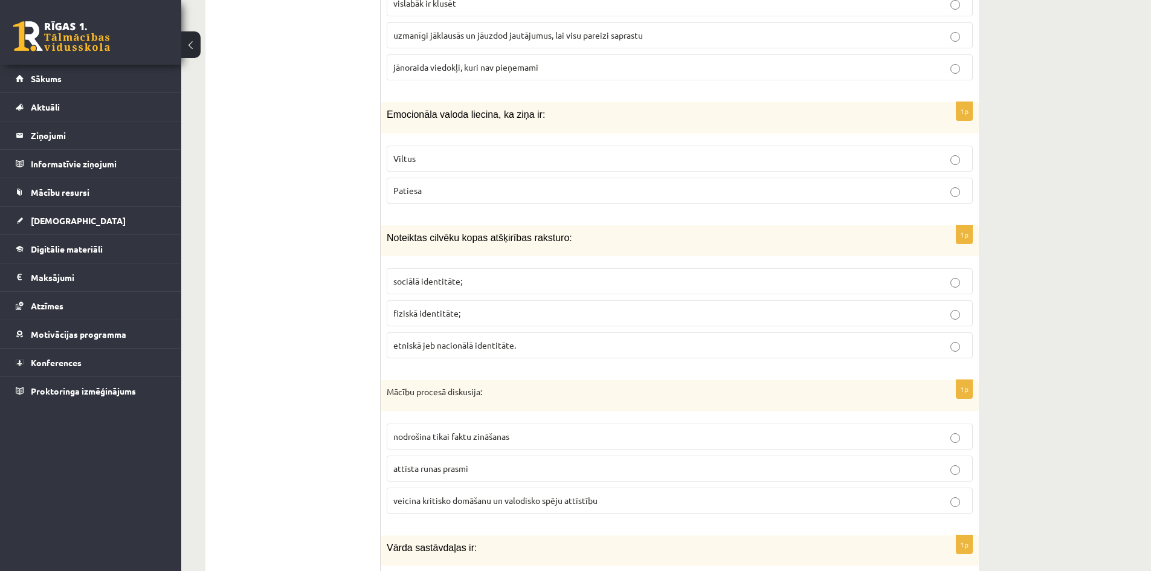
click at [477, 335] on label "etniskā jeb nacionālā identitāte." at bounding box center [680, 345] width 586 height 26
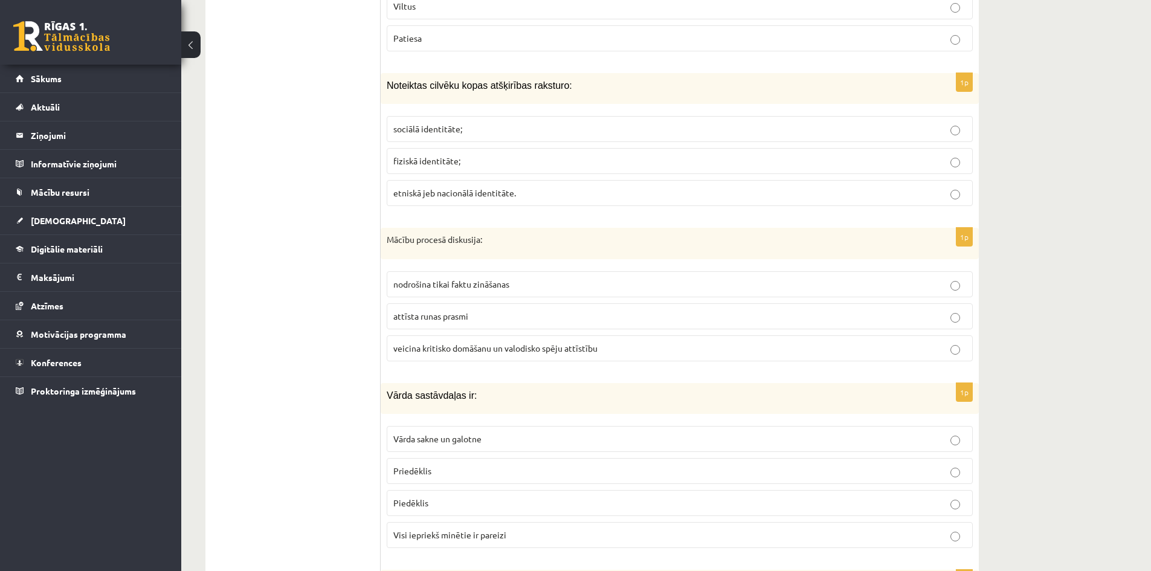
scroll to position [1631, 0]
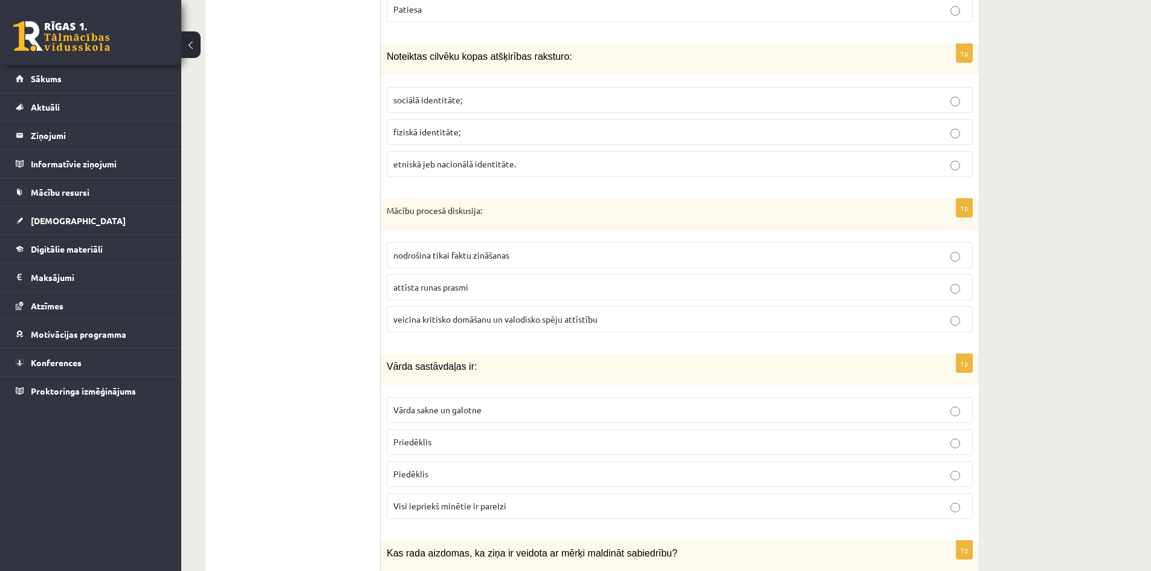
click at [470, 316] on span "veicina kritisko domāšanu un valodisko spēju attīstību" at bounding box center [495, 319] width 204 height 11
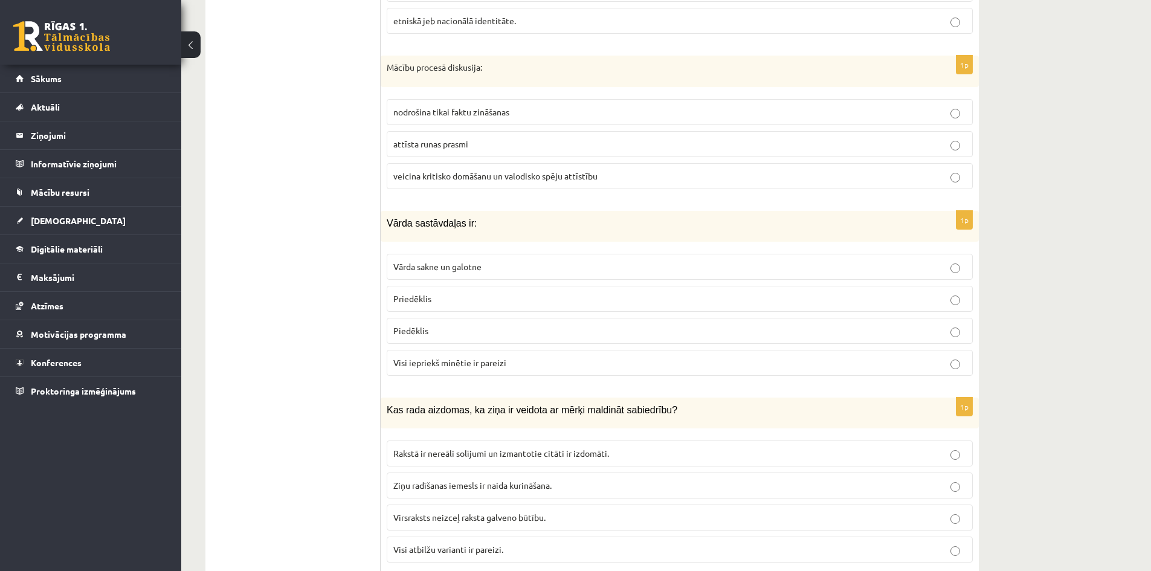
scroll to position [1812, 0]
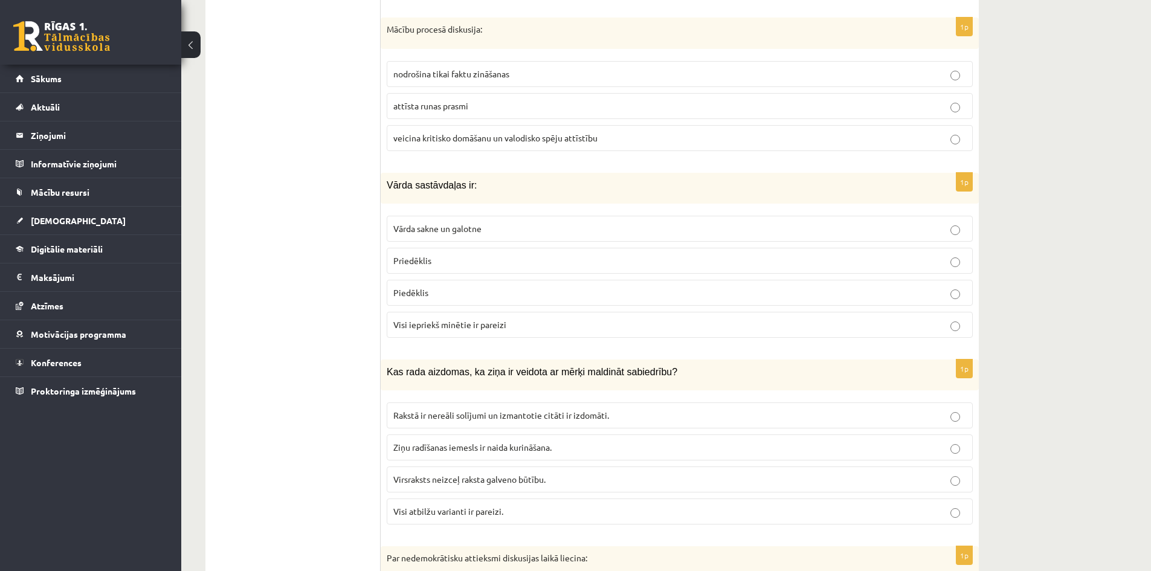
click at [470, 318] on label "Visi iepriekš minētie ir pareizi" at bounding box center [680, 325] width 586 height 26
click at [434, 222] on p "Vārda sakne un galotne" at bounding box center [679, 228] width 573 height 13
click at [466, 330] on p "Visi iepriekš minētie ir pareizi" at bounding box center [679, 324] width 573 height 13
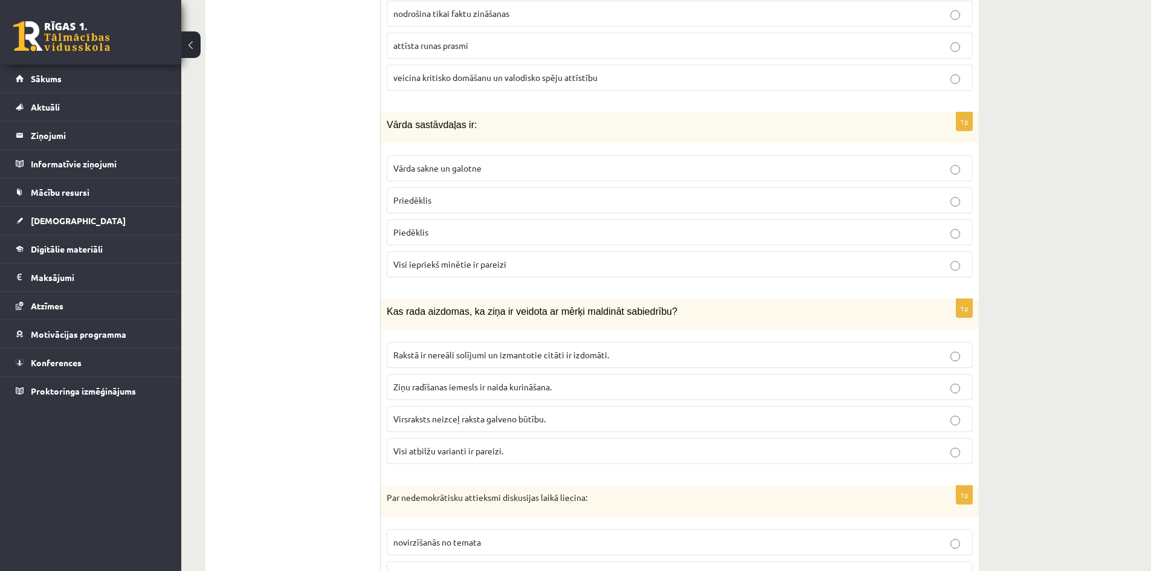
scroll to position [1933, 0]
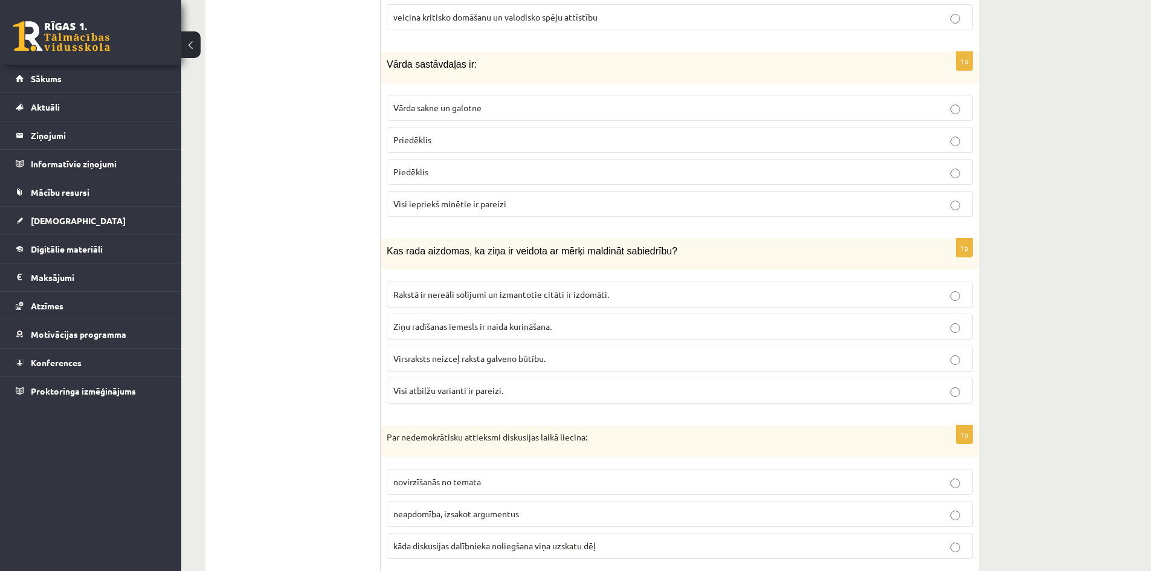
click at [480, 389] on span "Visi atbilžu varianti ir pareizi." at bounding box center [448, 390] width 110 height 11
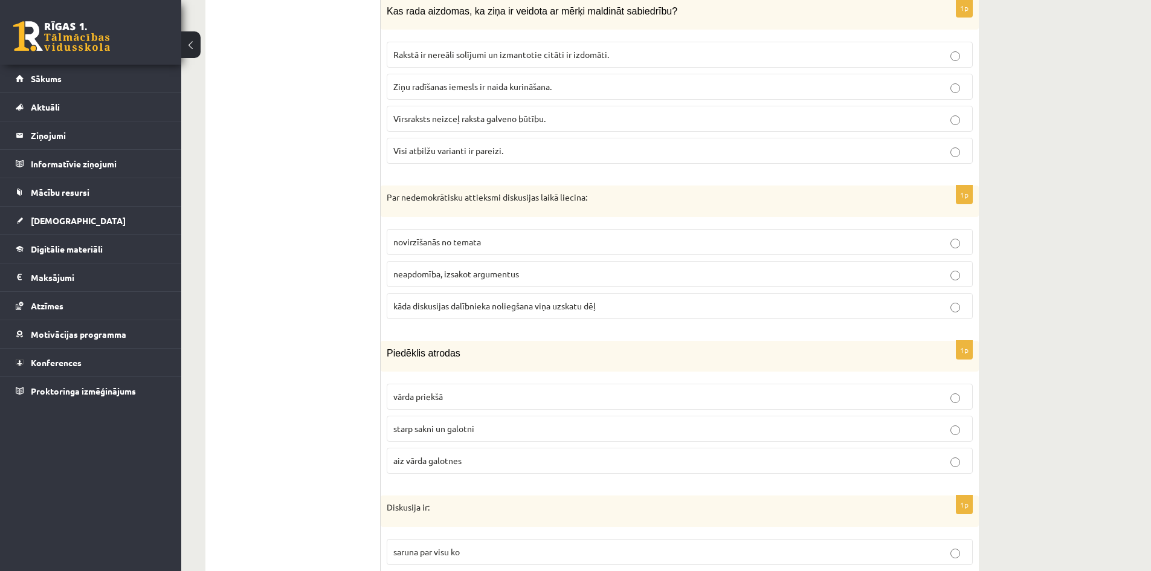
scroll to position [2175, 0]
drag, startPoint x: 437, startPoint y: 298, endPoint x: 445, endPoint y: 302, distance: 8.6
click at [440, 299] on p "kāda diskusijas dalībnieka noliegšana viņa uzskatu dēļ" at bounding box center [679, 304] width 573 height 13
click at [666, 304] on p "kāda diskusijas dalībnieka noliegšana viņa uzskatu dēļ" at bounding box center [679, 304] width 573 height 13
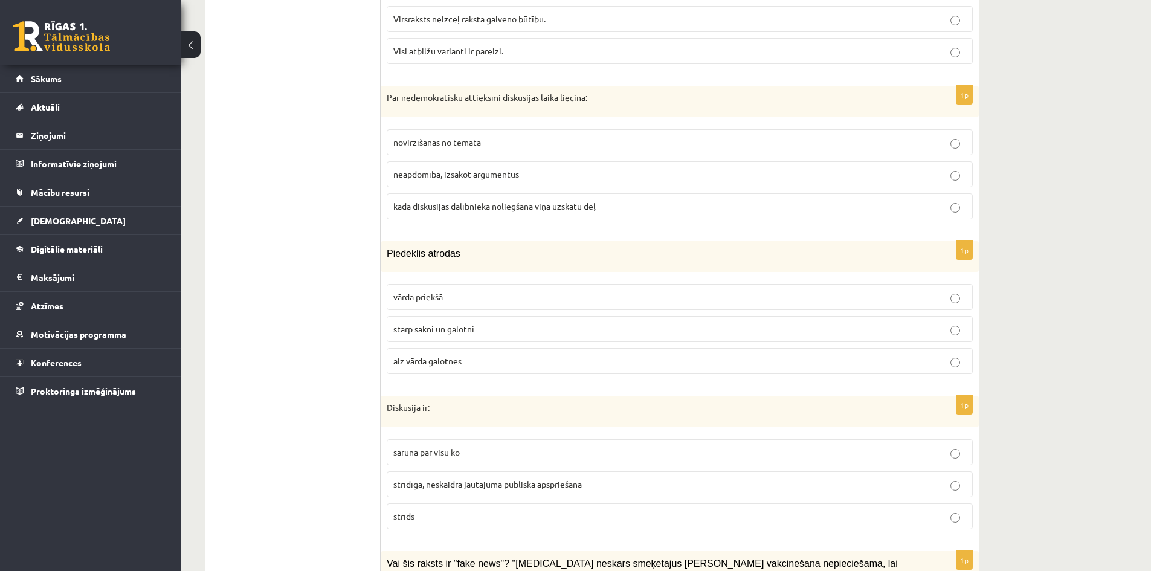
scroll to position [2296, 0]
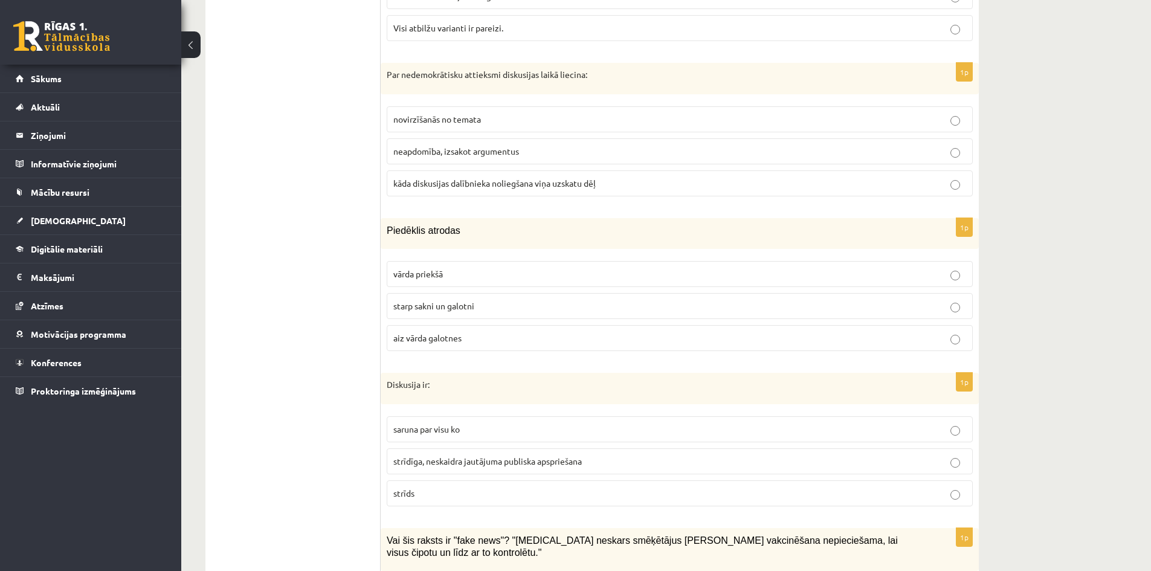
click at [497, 306] on p "starp sakni un galotni" at bounding box center [679, 306] width 573 height 13
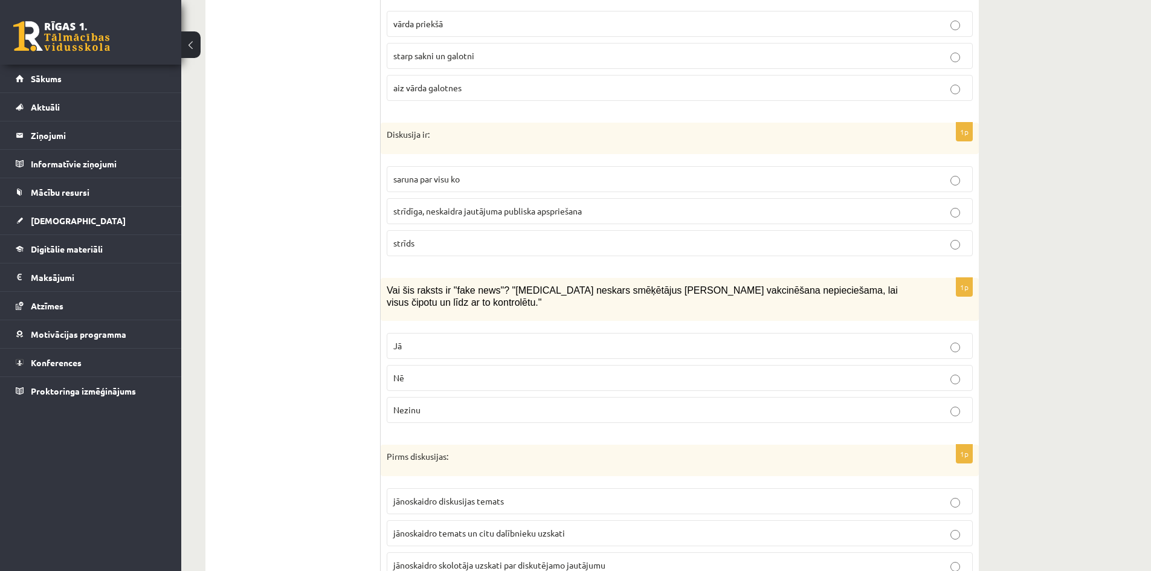
scroll to position [2546, 0]
click at [521, 210] on span "strīdīga, neskaidra jautājuma publiska apspriešana" at bounding box center [487, 210] width 188 height 11
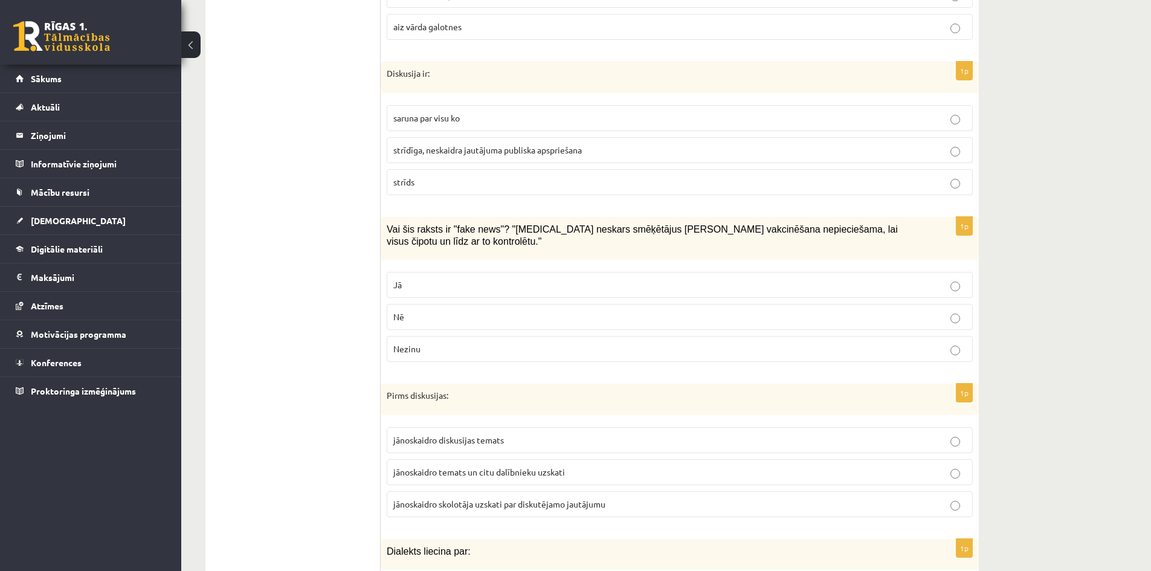
click at [524, 278] on p "Jā" at bounding box center [679, 284] width 573 height 13
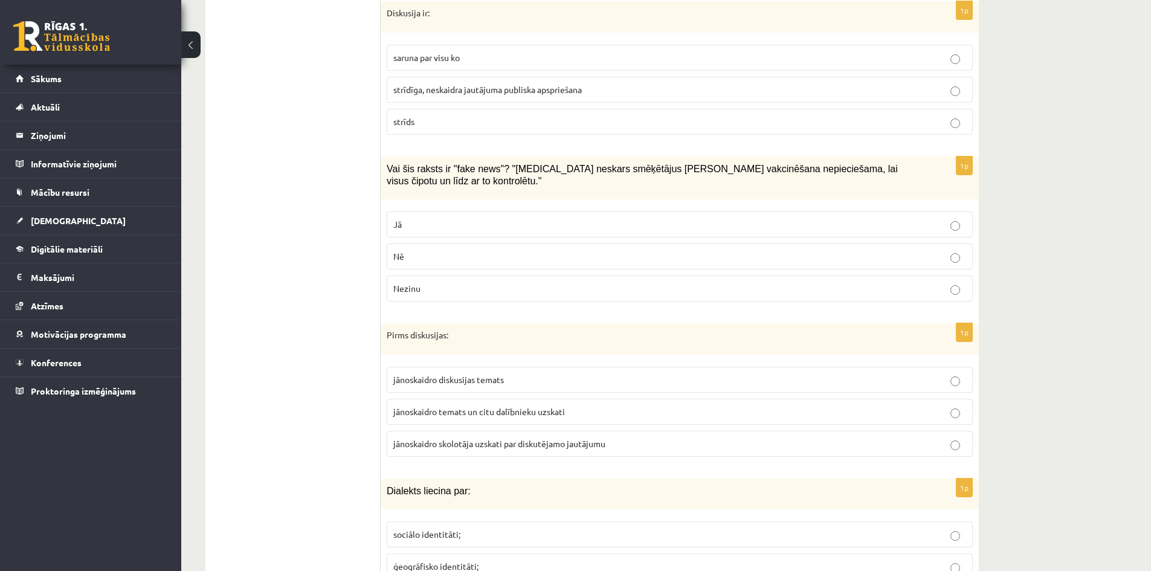
scroll to position [2727, 0]
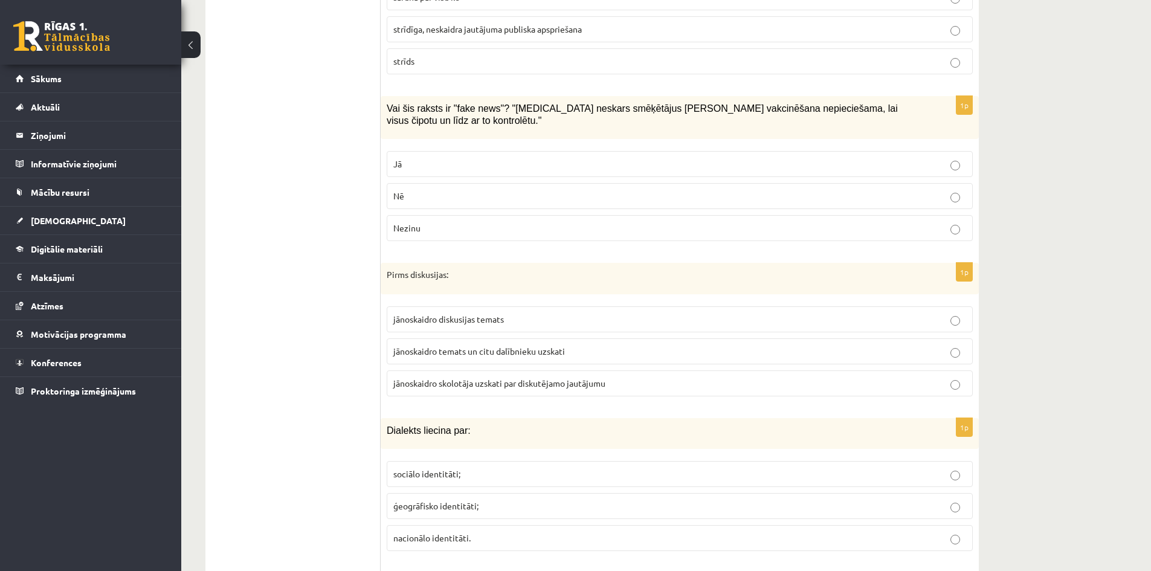
click at [506, 346] on span "jānoskaidro temats un citu dalībnieku uzskati" at bounding box center [479, 351] width 172 height 11
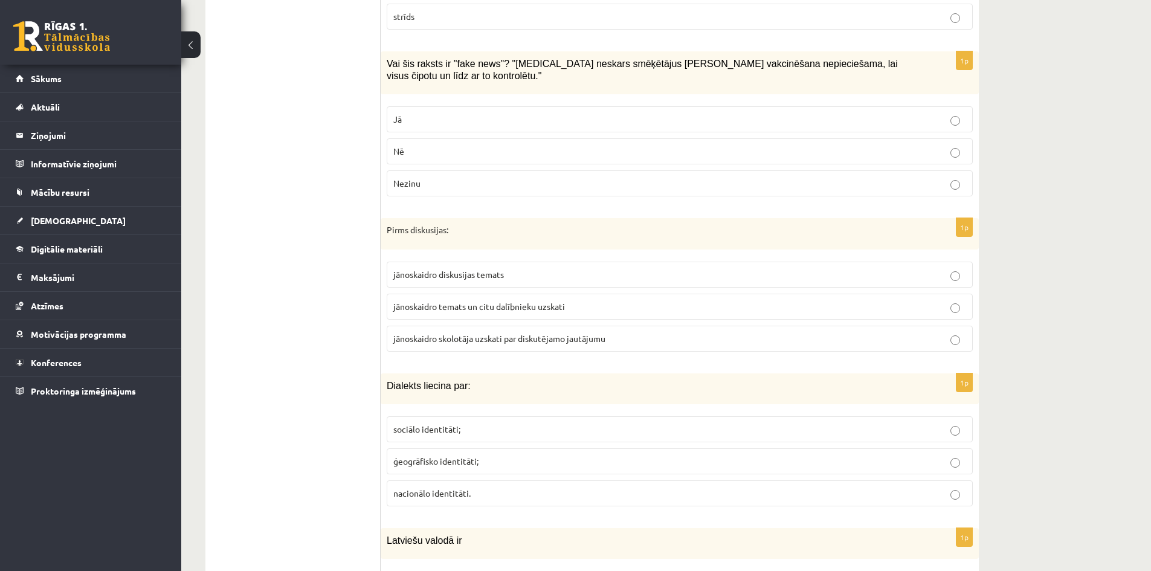
scroll to position [2909, 0]
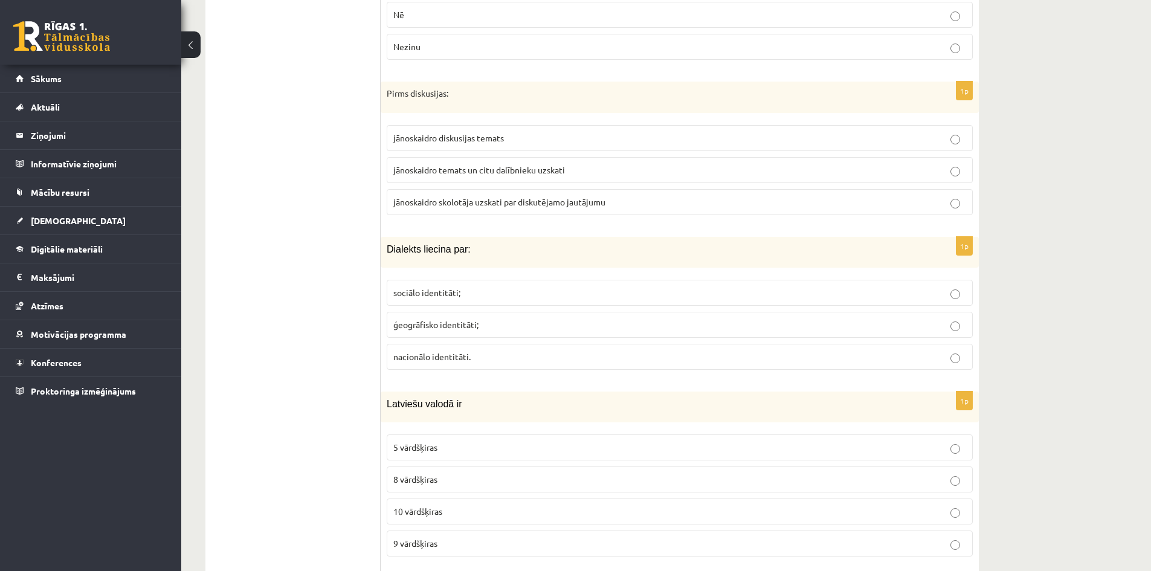
click at [489, 318] on p "ģeogrāfisko identitāti;" at bounding box center [679, 324] width 573 height 13
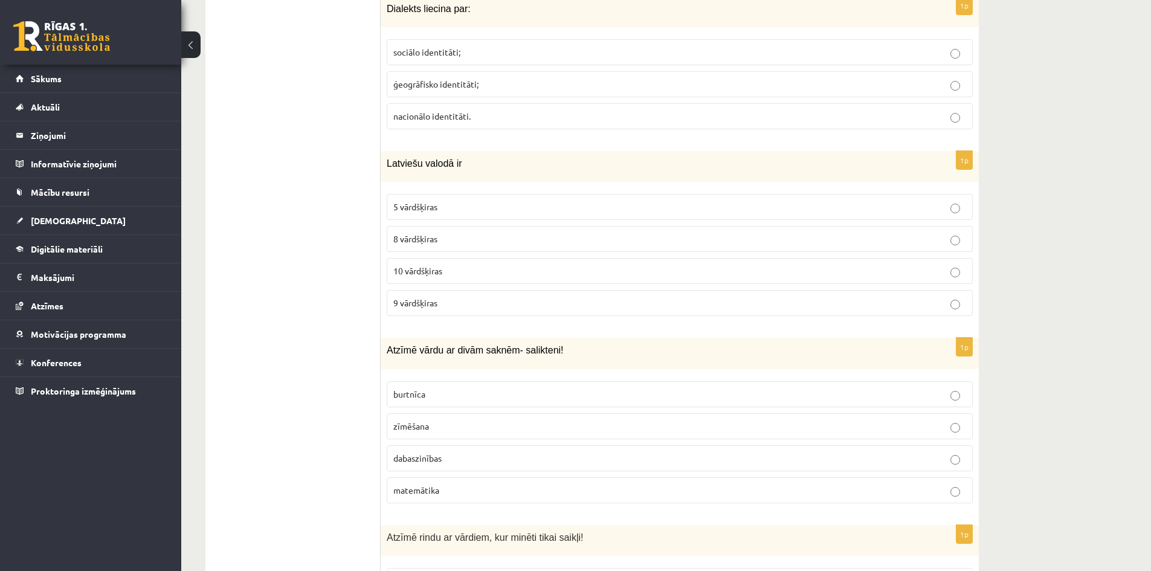
scroll to position [3150, 0]
click at [463, 231] on p "8 vārdšķiras" at bounding box center [679, 237] width 573 height 13
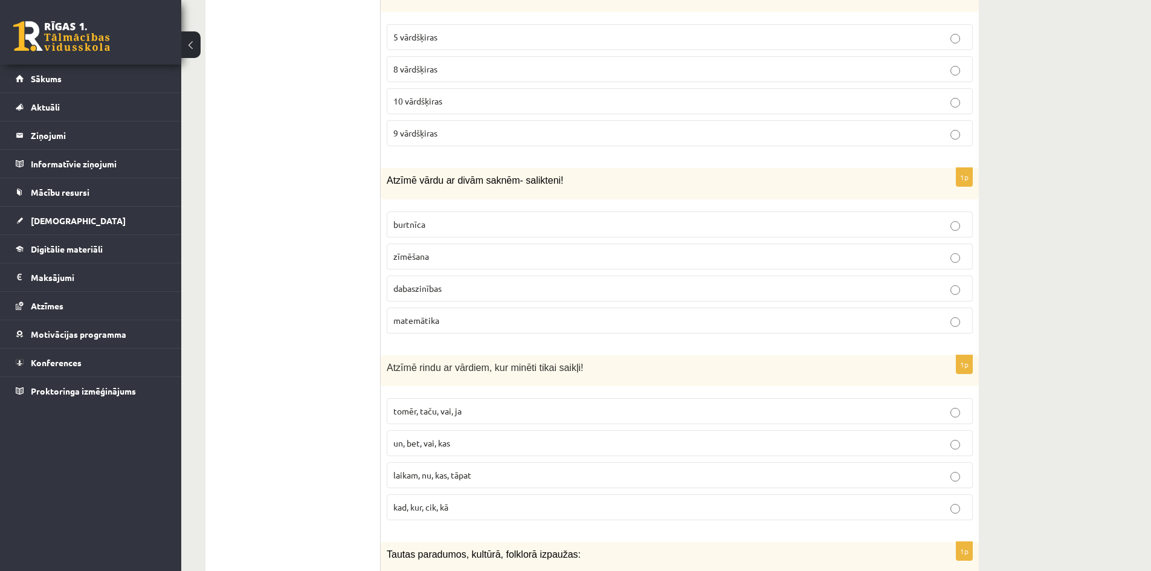
scroll to position [3332, 0]
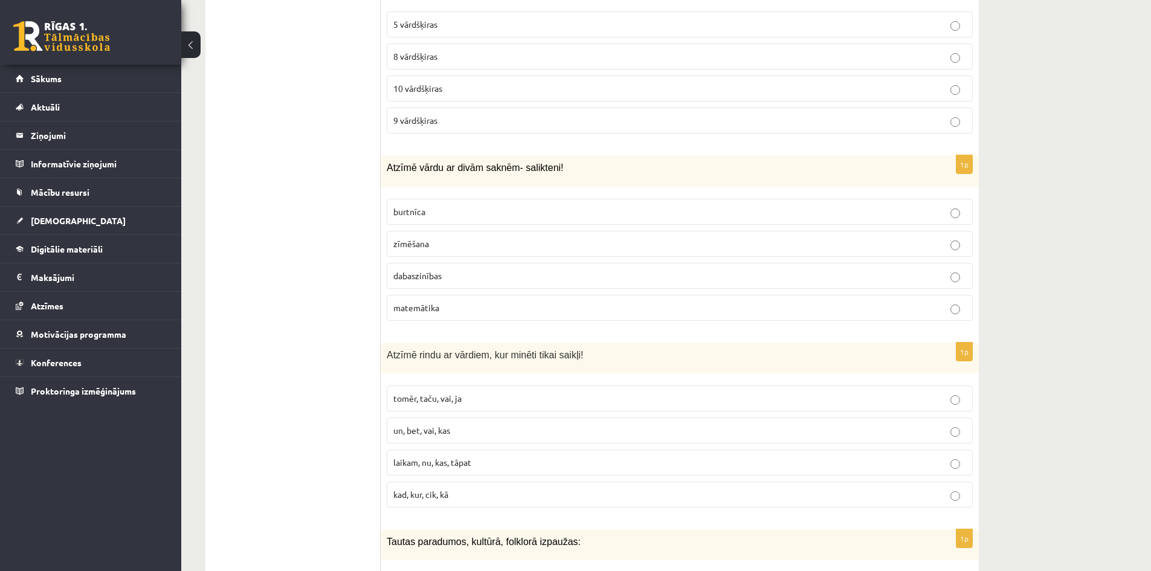
click at [465, 269] on p "dabaszinības" at bounding box center [679, 275] width 573 height 13
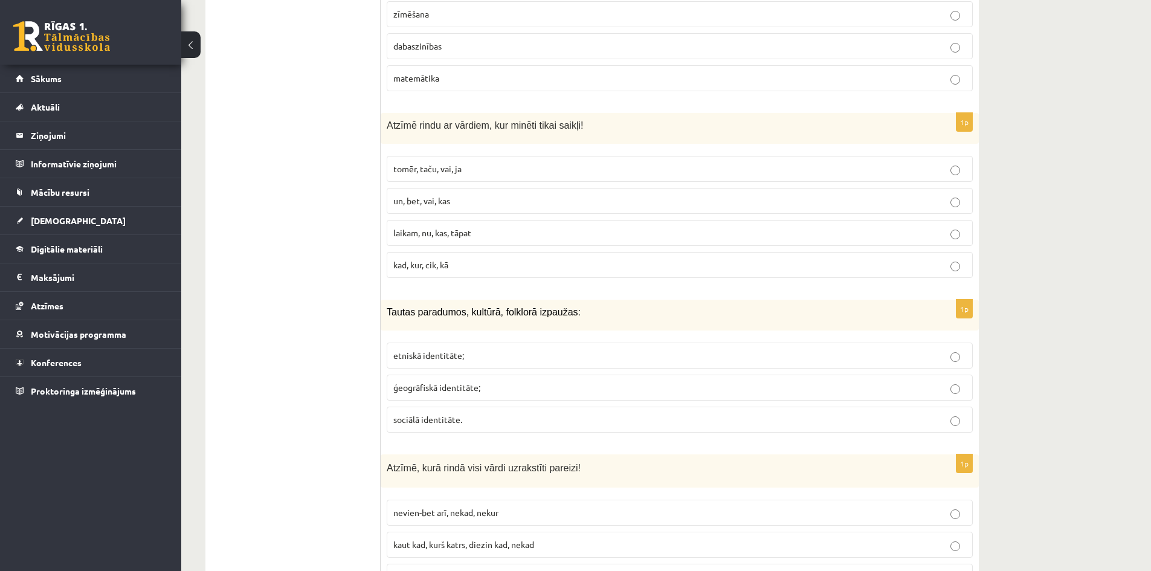
scroll to position [3573, 0]
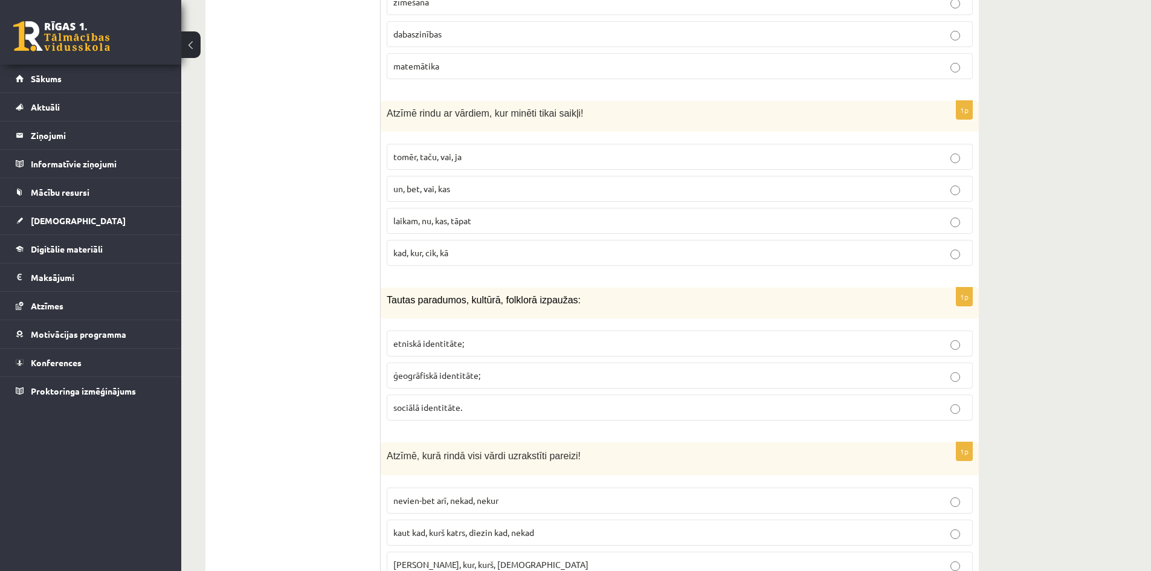
click at [438, 151] on span "tomēr, taču, vai, ja" at bounding box center [427, 156] width 68 height 11
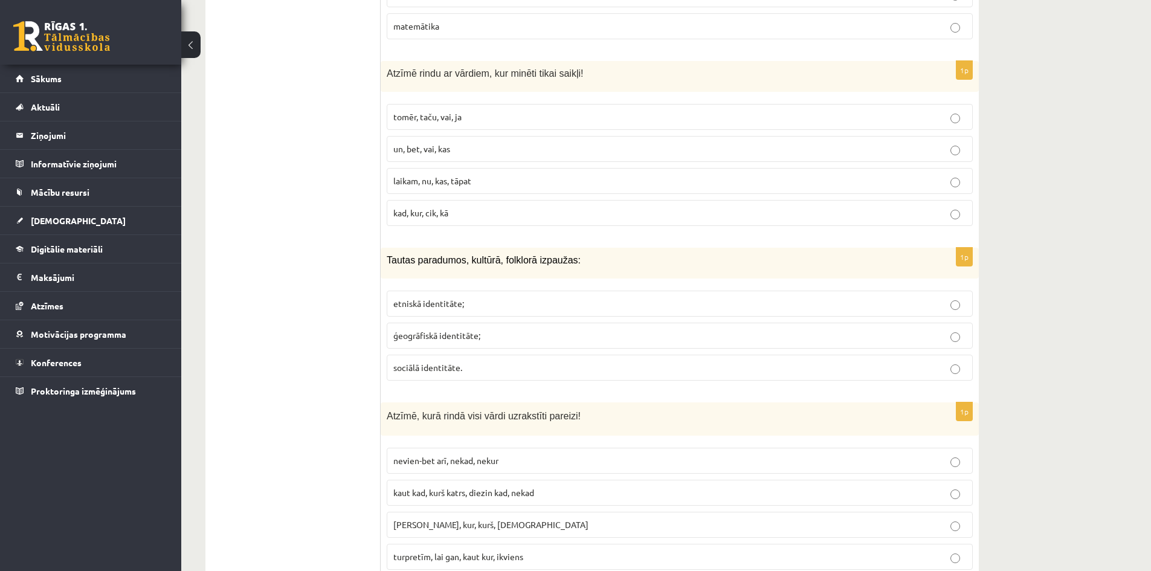
scroll to position [3694, 0]
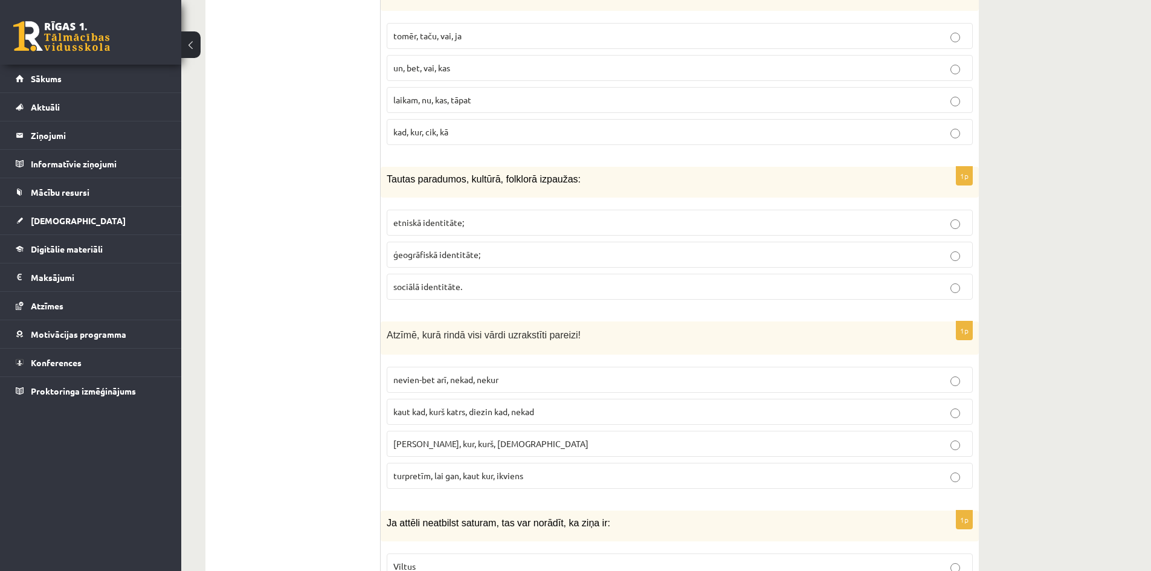
click at [446, 216] on p "etniskā identitāte;" at bounding box center [679, 222] width 573 height 13
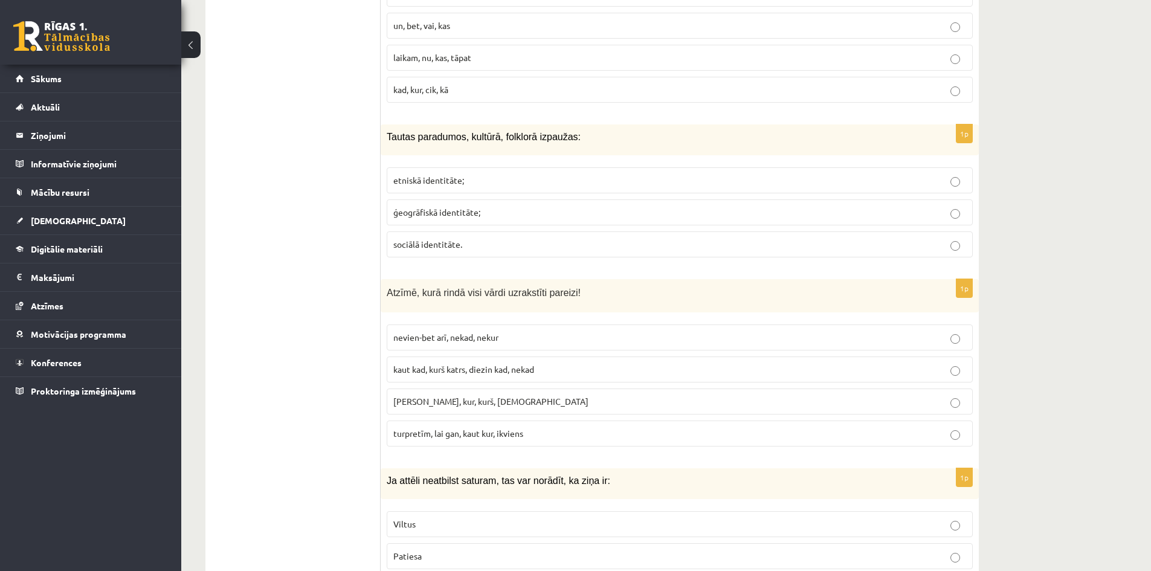
scroll to position [3875, 0]
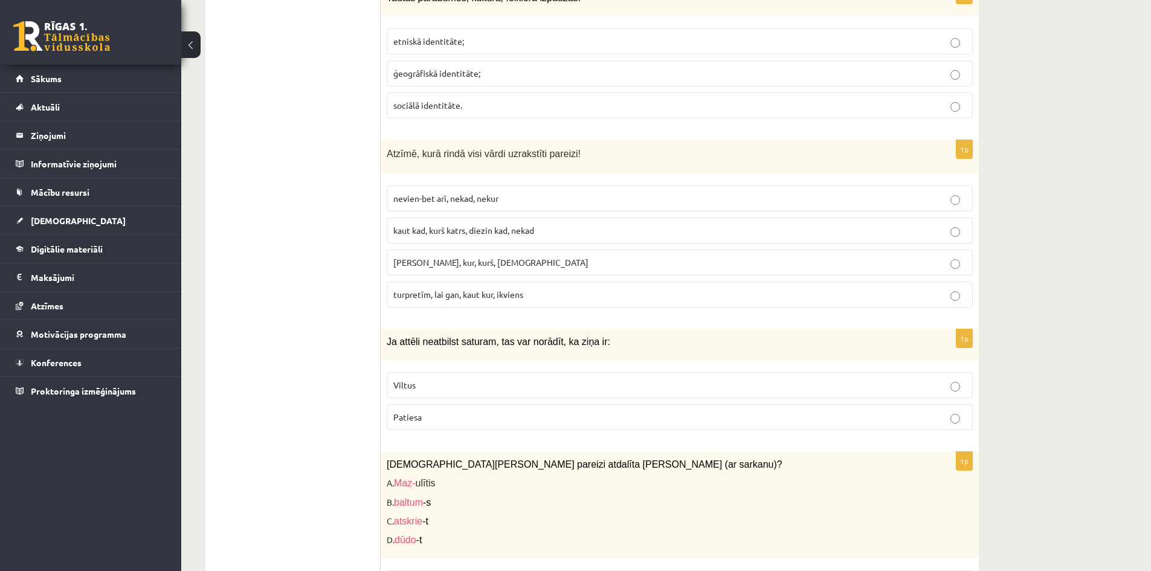
click at [455, 292] on label "turpretīm, lai gan, kaut kur, ikviens" at bounding box center [680, 295] width 586 height 26
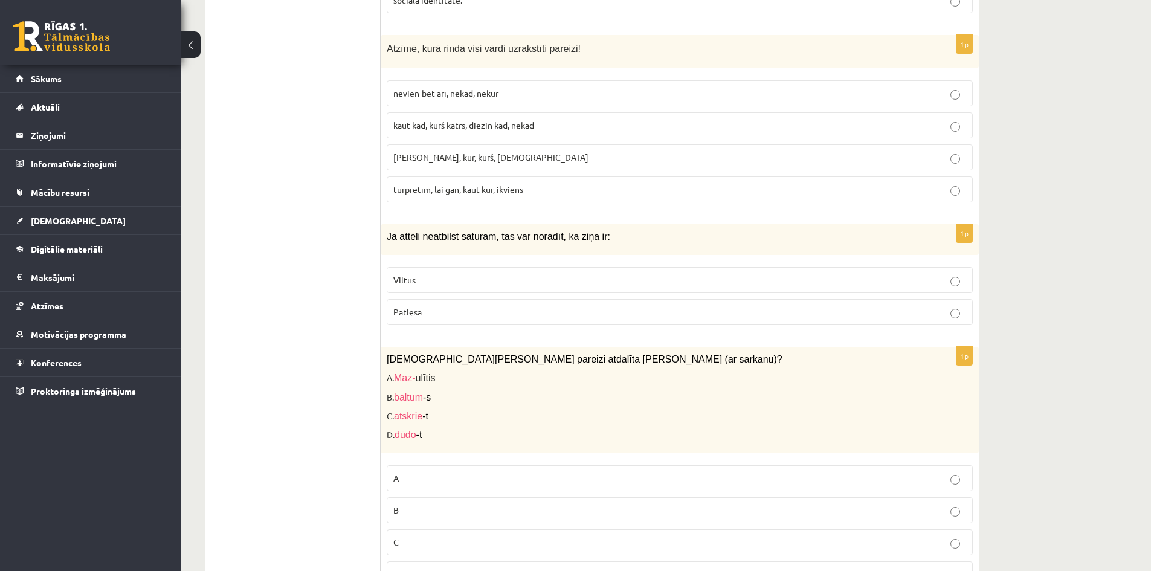
scroll to position [4056, 0]
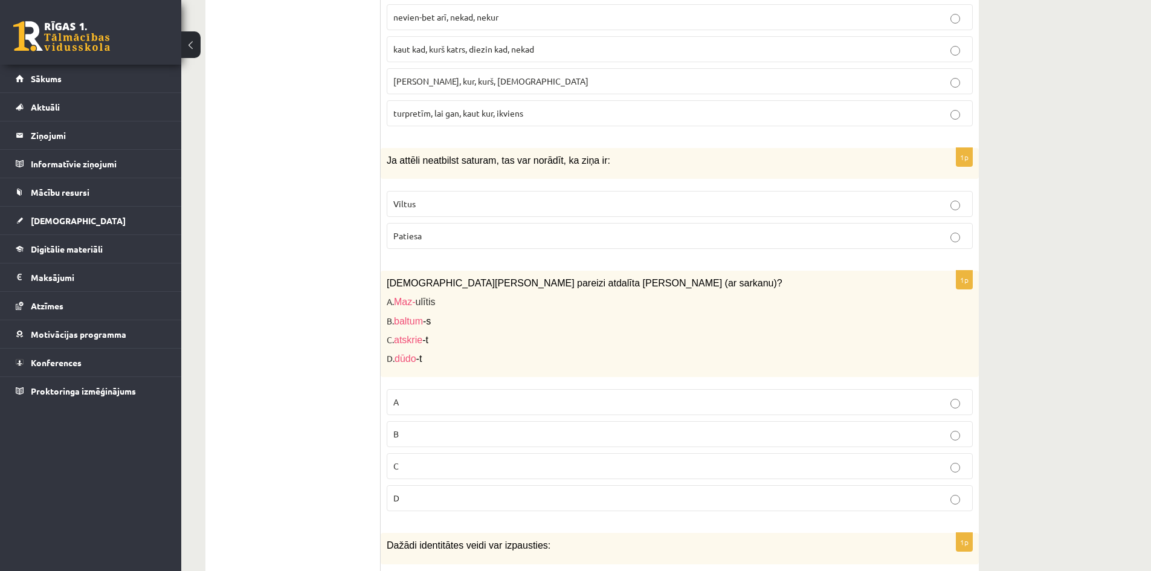
click at [438, 198] on p "Viltus" at bounding box center [679, 204] width 573 height 13
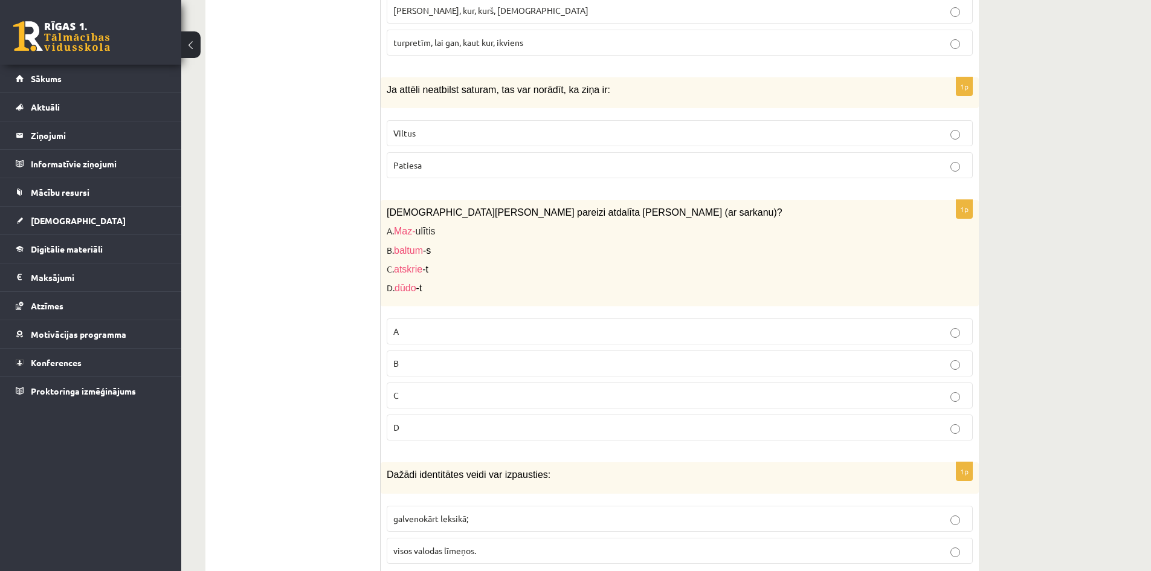
scroll to position [4298, 0]
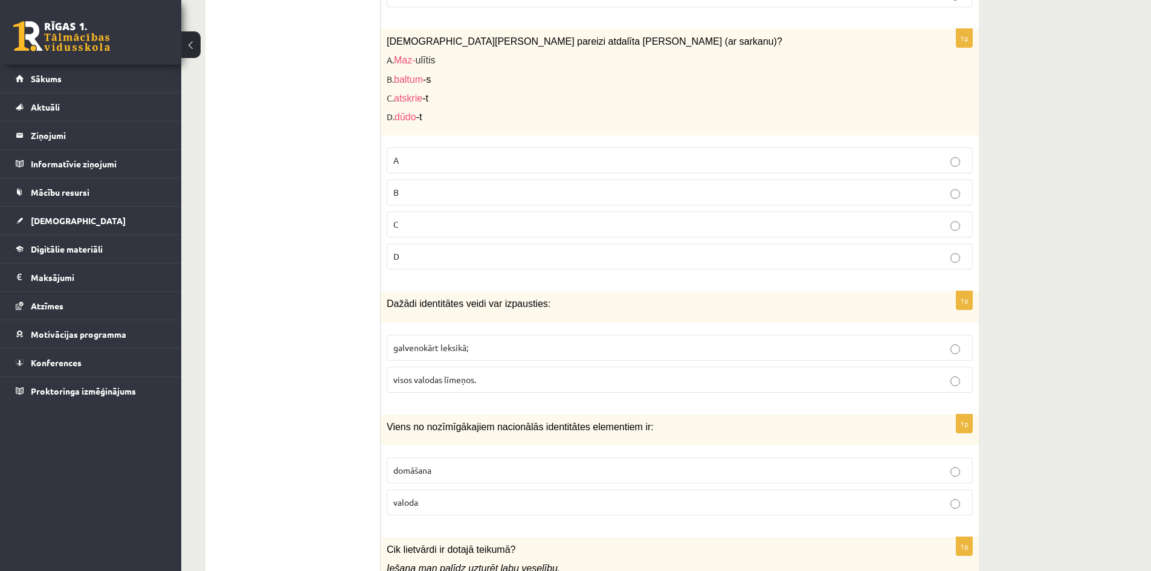
click at [446, 227] on fieldset "A B C D" at bounding box center [680, 207] width 586 height 132
click at [466, 218] on p "C" at bounding box center [679, 224] width 573 height 13
click at [494, 373] on p "visos valodas līmeņos." at bounding box center [679, 379] width 573 height 13
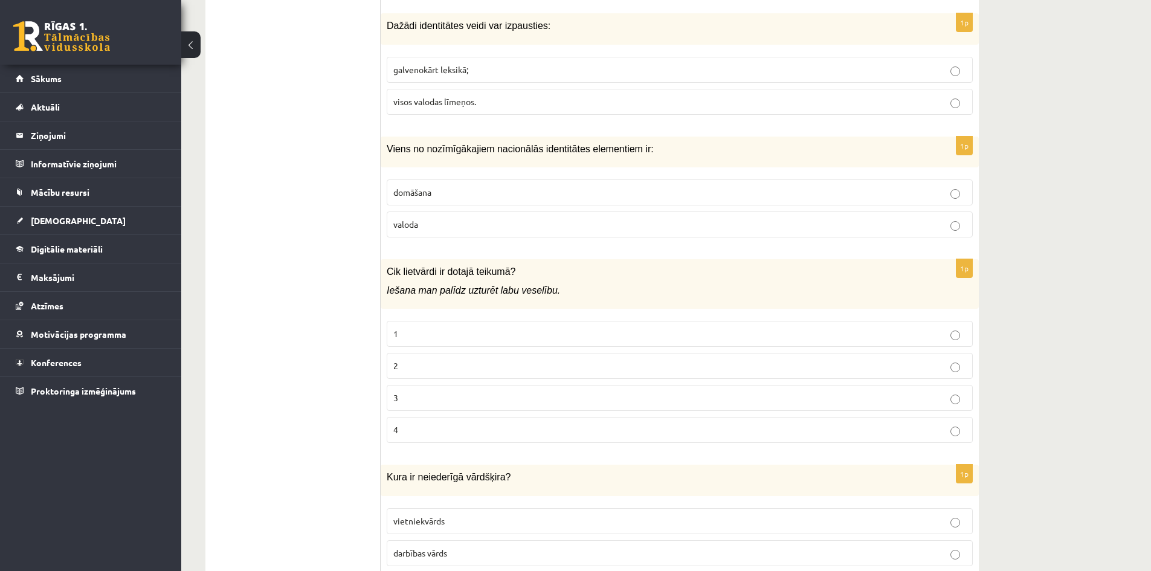
scroll to position [4600, 0]
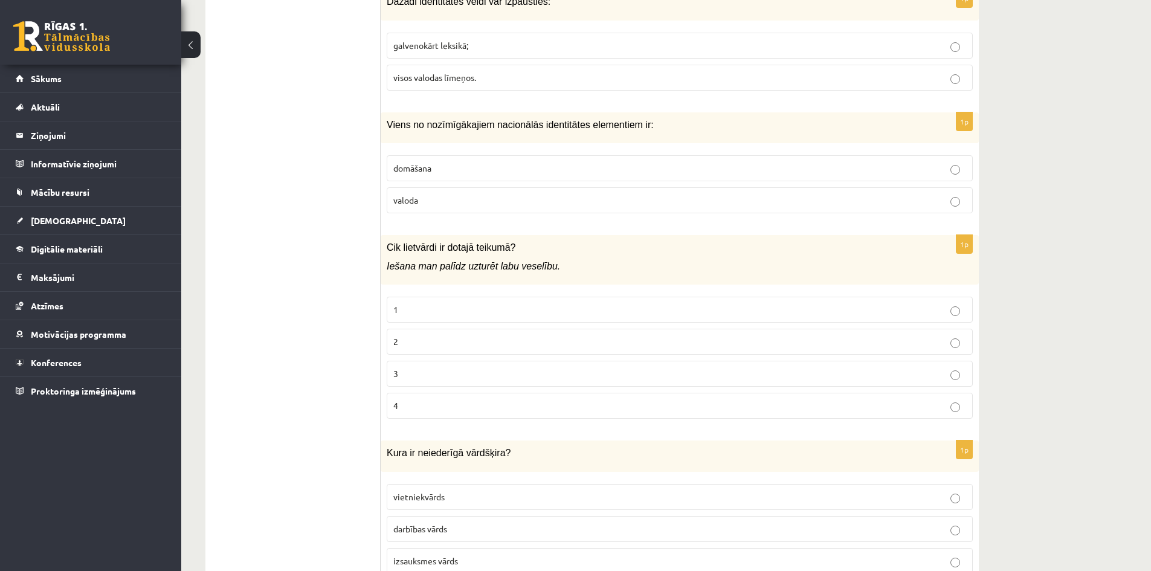
click at [483, 187] on label "valoda" at bounding box center [680, 200] width 586 height 26
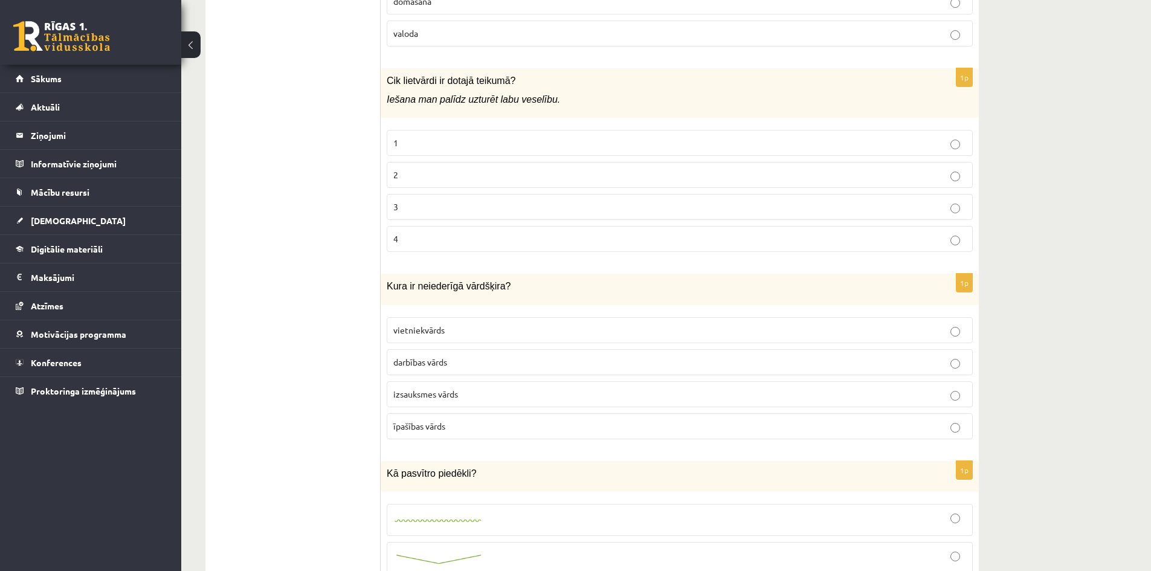
scroll to position [4781, 0]
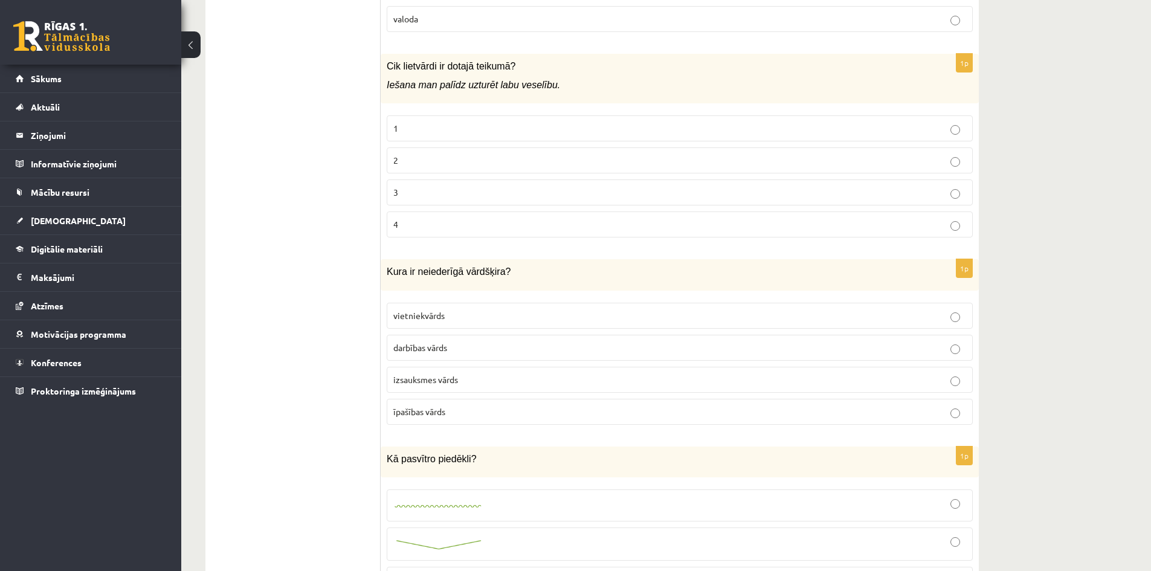
click at [458, 154] on p "2" at bounding box center [679, 160] width 573 height 13
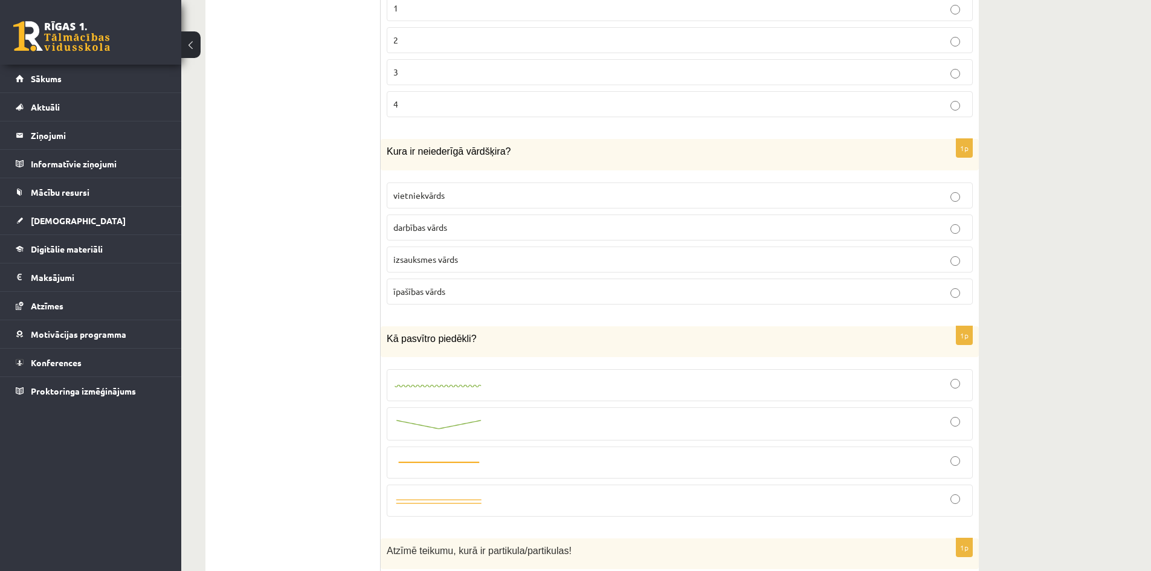
scroll to position [4902, 0]
click at [471, 253] on p "izsauksmes vārds" at bounding box center [679, 259] width 573 height 13
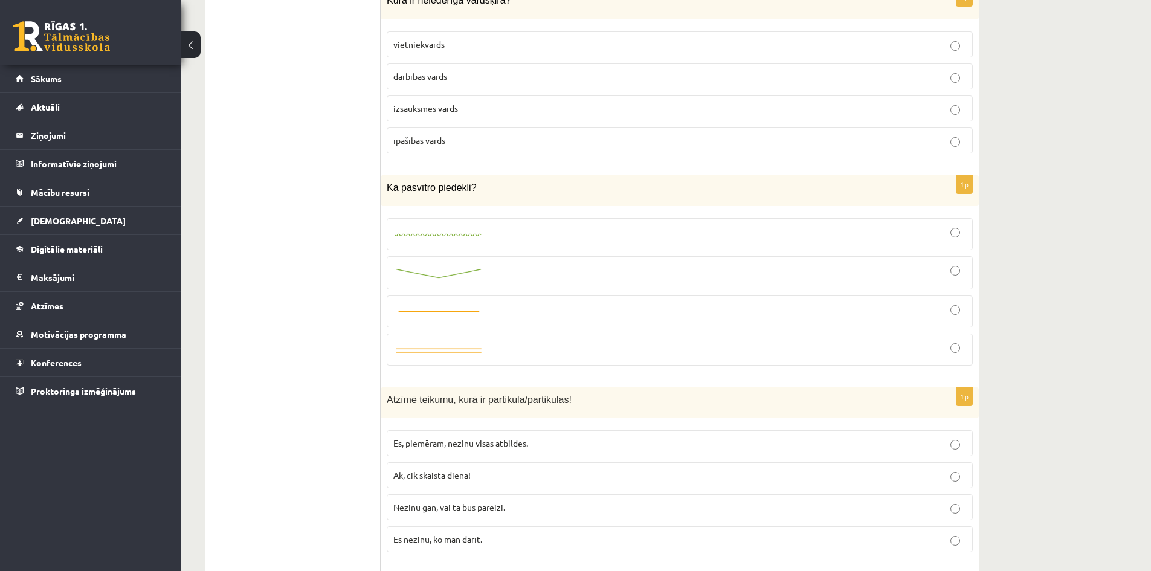
scroll to position [5083, 0]
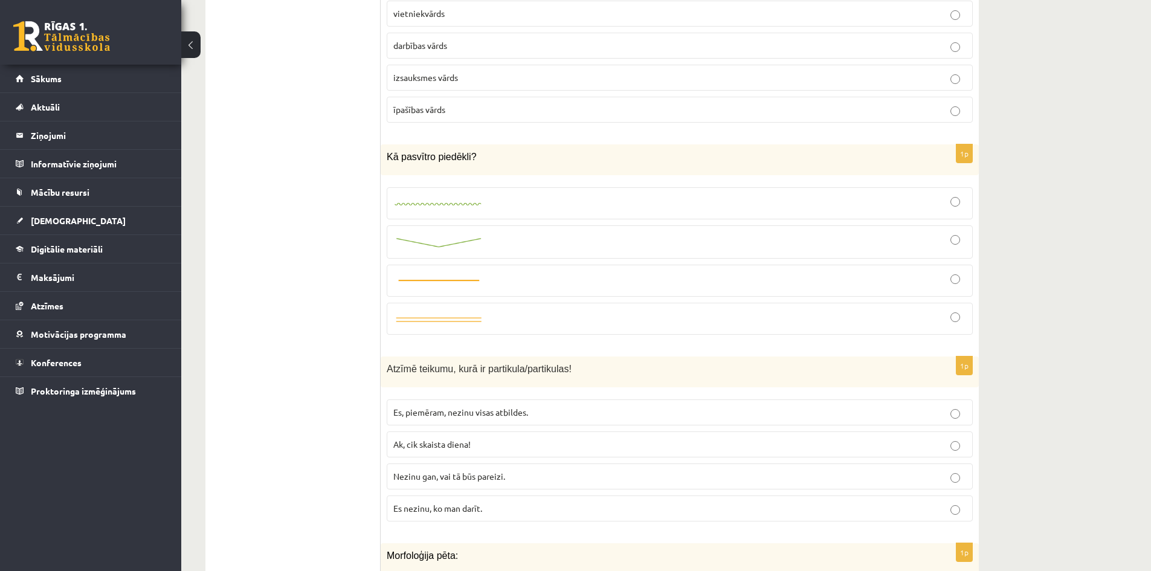
click at [471, 277] on img at bounding box center [438, 281] width 91 height 9
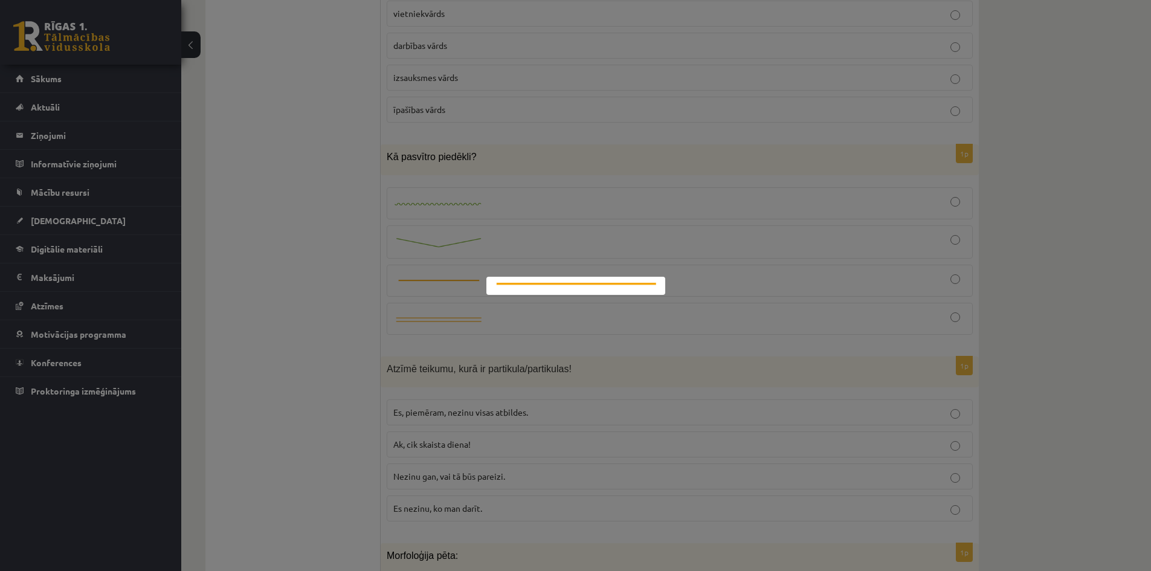
click at [728, 275] on div at bounding box center [575, 285] width 1151 height 571
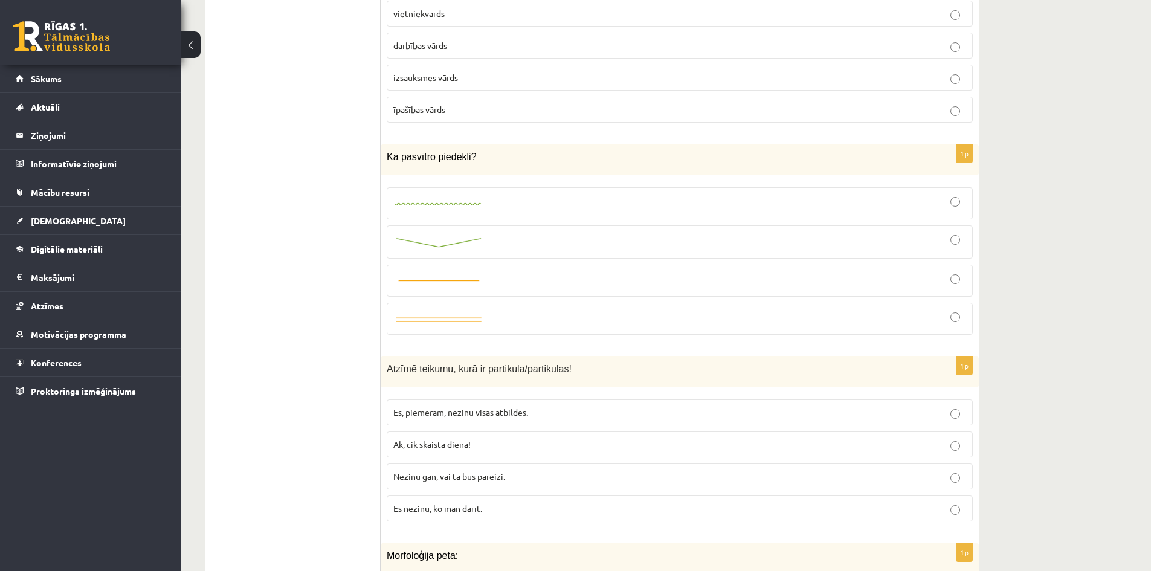
click at [944, 274] on div at bounding box center [679, 280] width 573 height 19
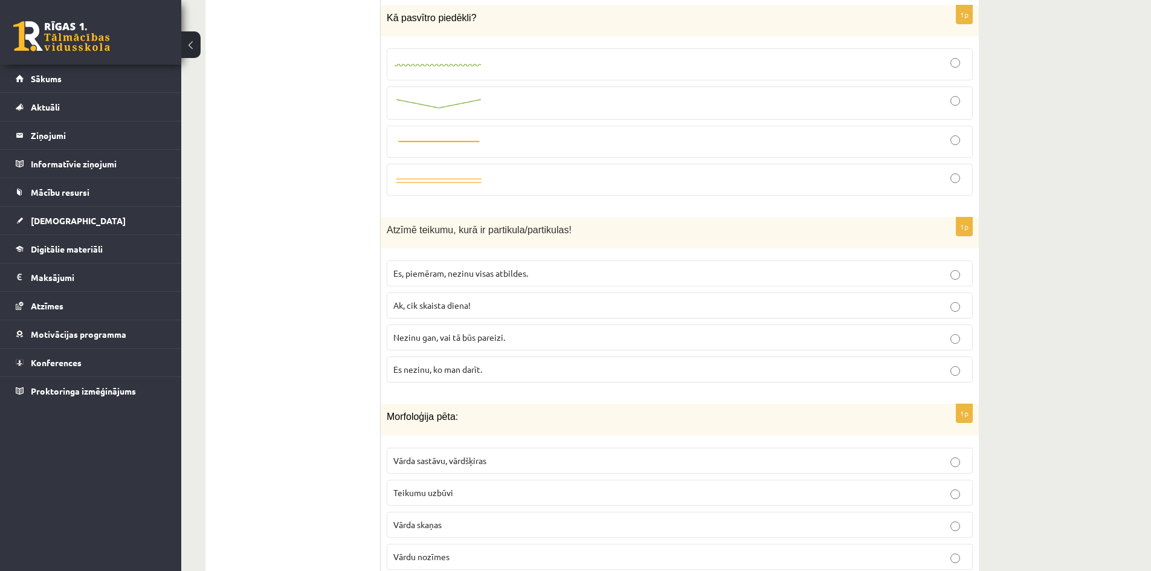
scroll to position [5265, 0]
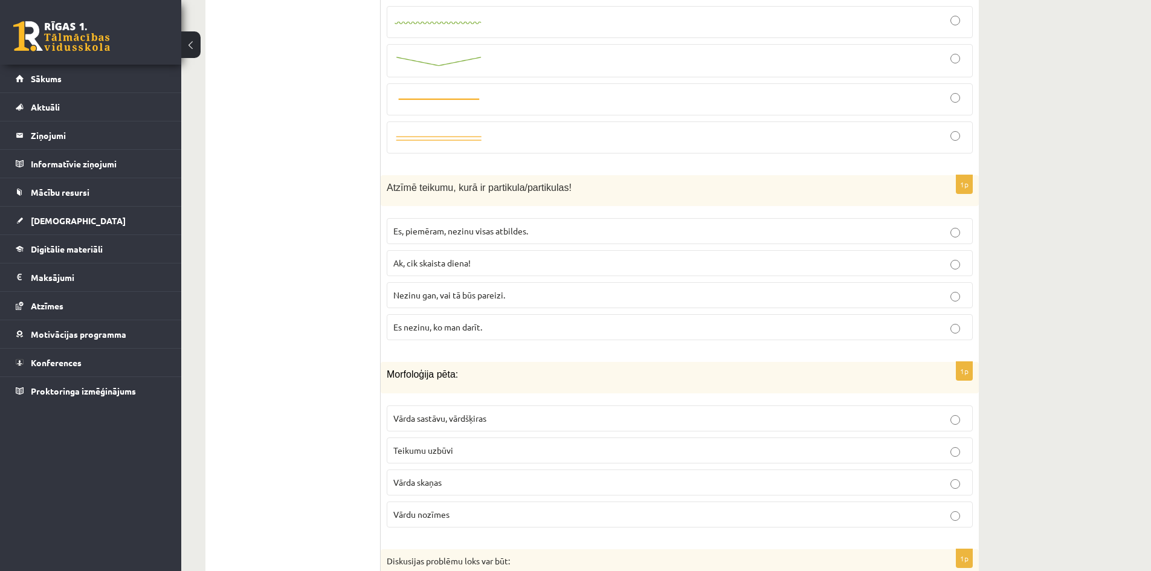
click at [582, 289] on p "Nezinu gan, vai tā būs pareizi." at bounding box center [679, 295] width 573 height 13
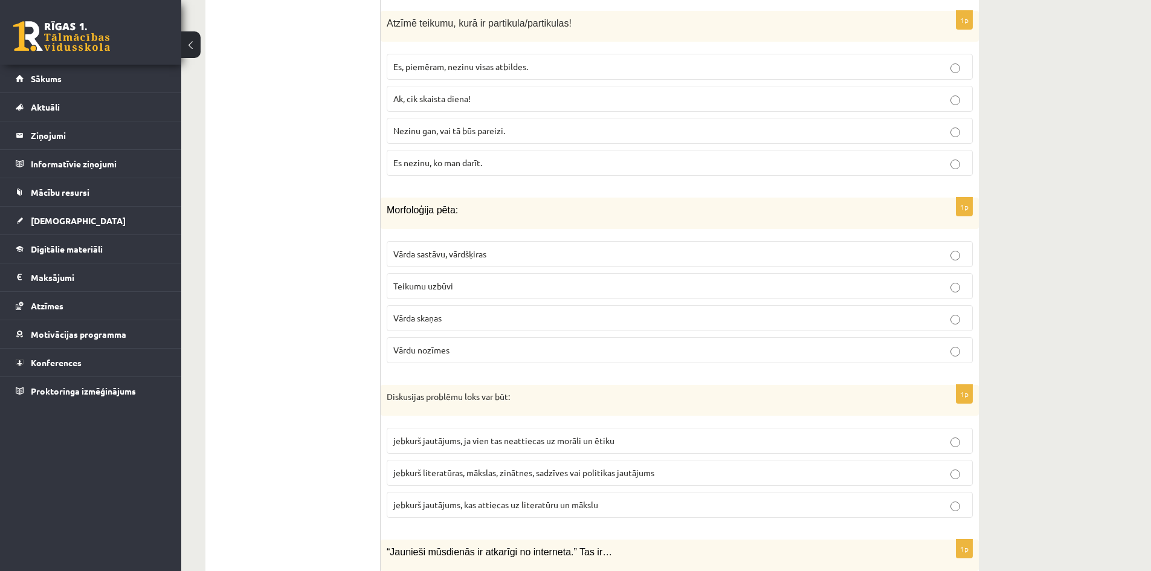
scroll to position [5506, 0]
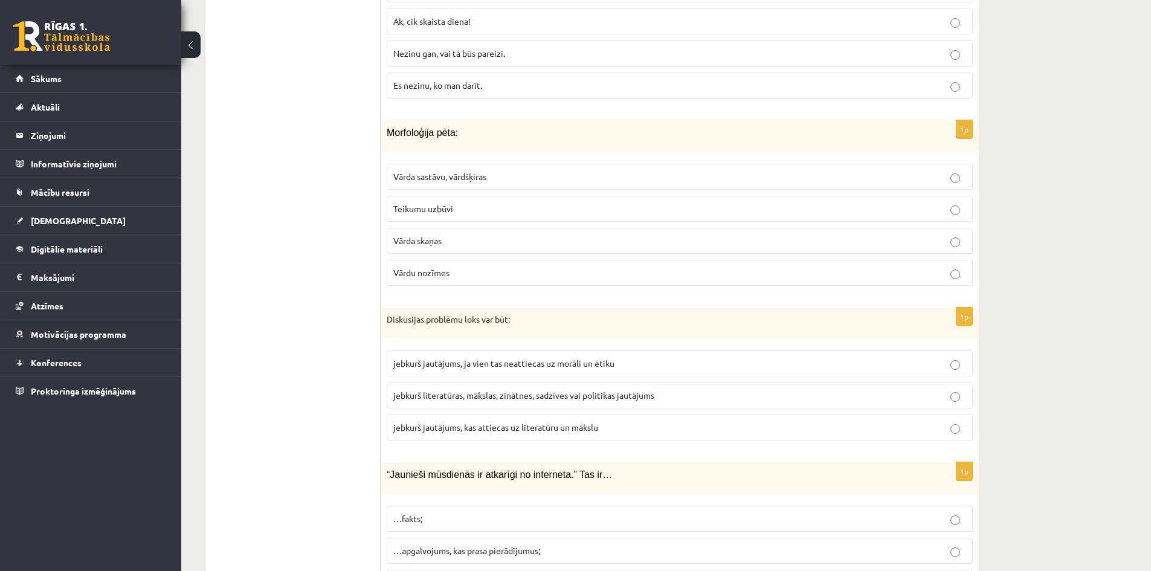
click at [460, 171] on span "Vārda sastāvu, vārdšķiras" at bounding box center [439, 176] width 93 height 11
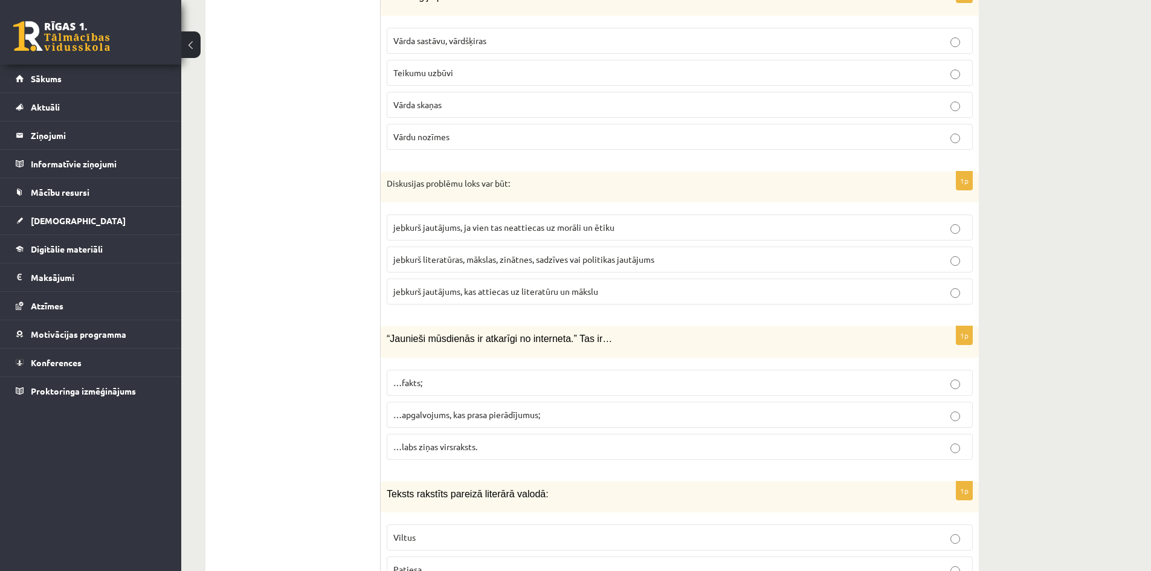
scroll to position [5687, 0]
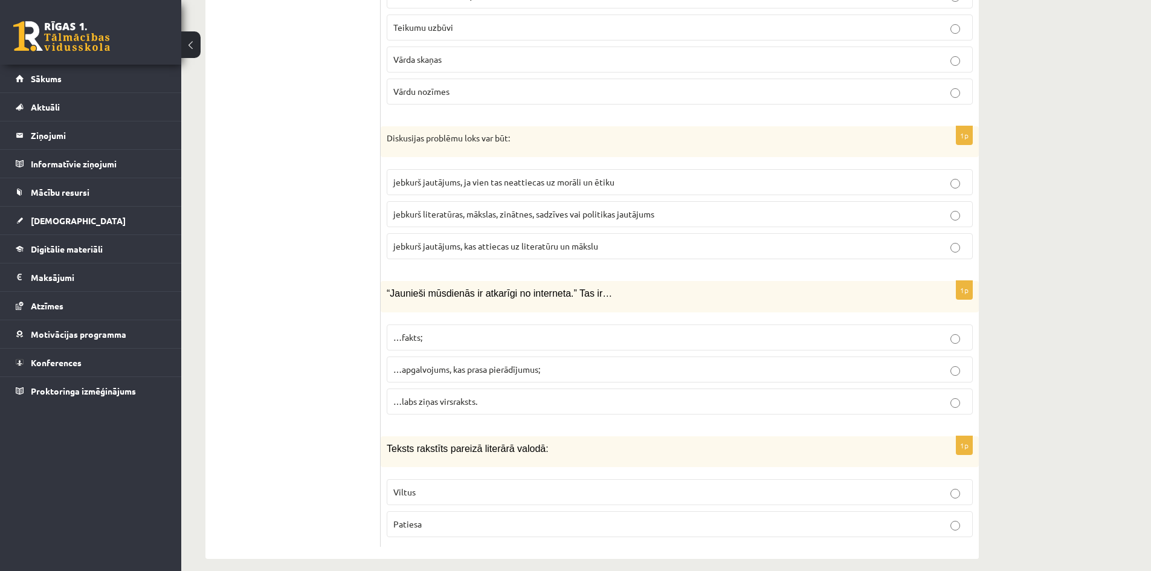
click at [478, 208] on span "jebkurš literatūras, mākslas, zinātnes, sadzīves vai politikas jautājums" at bounding box center [523, 213] width 261 height 11
click at [483, 518] on p "Patiesa" at bounding box center [679, 524] width 573 height 13
click at [457, 364] on span "…apgalvojums, kas prasa pierādījumus;" at bounding box center [466, 369] width 147 height 11
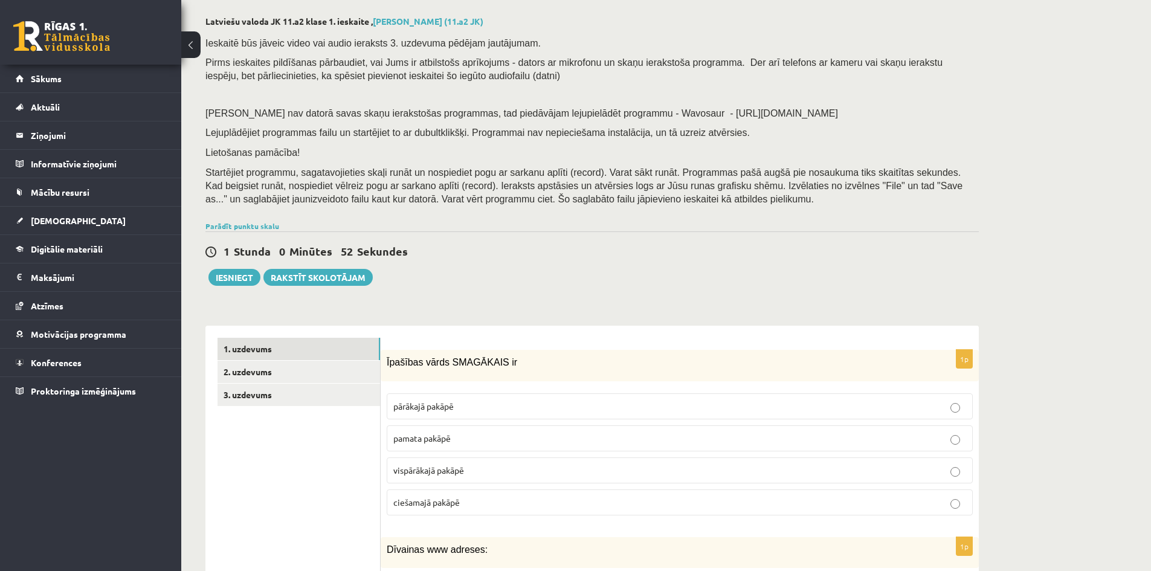
scroll to position [121, 0]
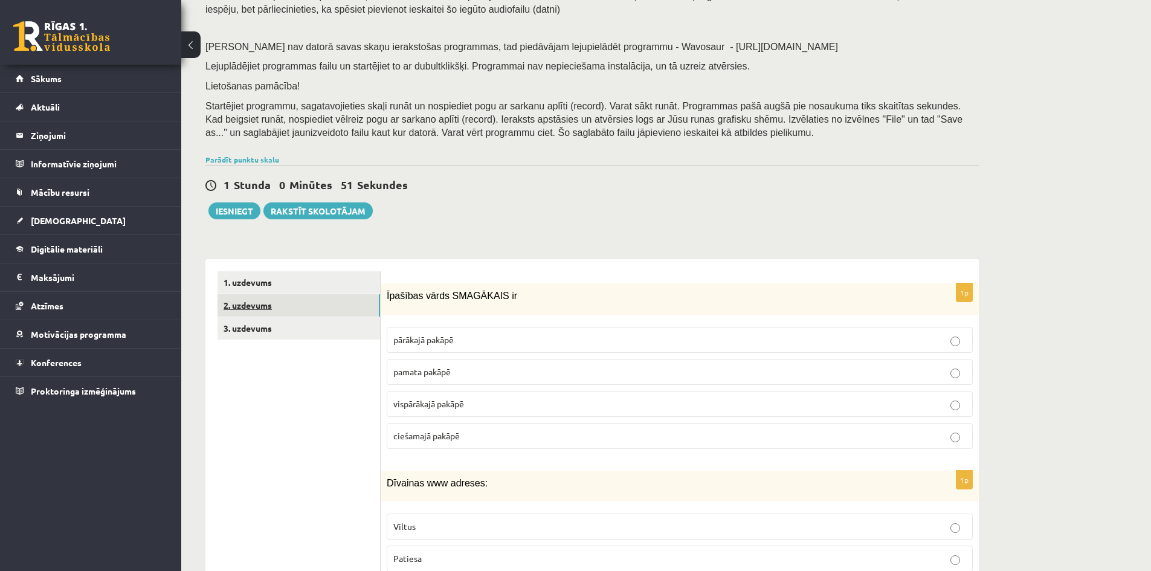
click at [338, 307] on link "2. uzdevums" at bounding box center [298, 305] width 162 height 22
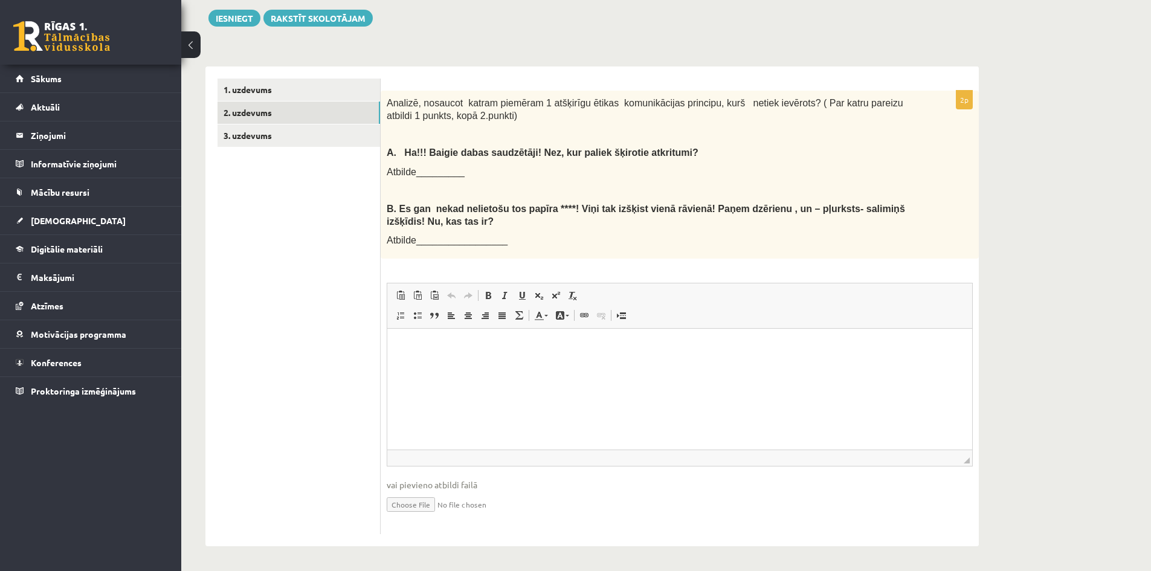
scroll to position [314, 0]
click at [857, 365] on html at bounding box center [679, 347] width 585 height 37
click at [306, 134] on link "3. uzdevums" at bounding box center [298, 135] width 162 height 22
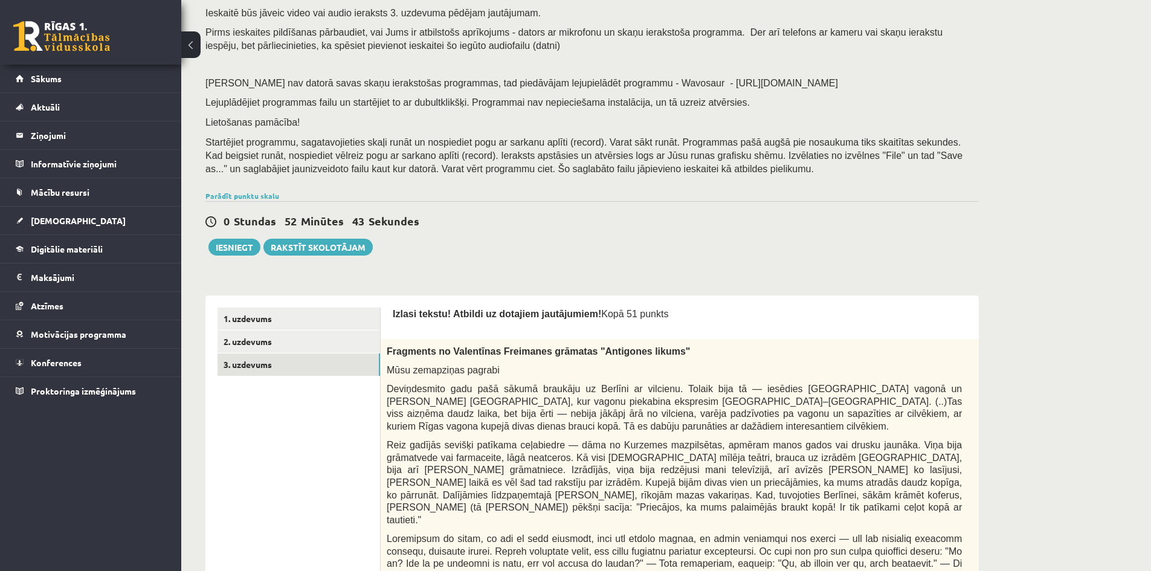
scroll to position [65, 0]
